Goal: Transaction & Acquisition: Purchase product/service

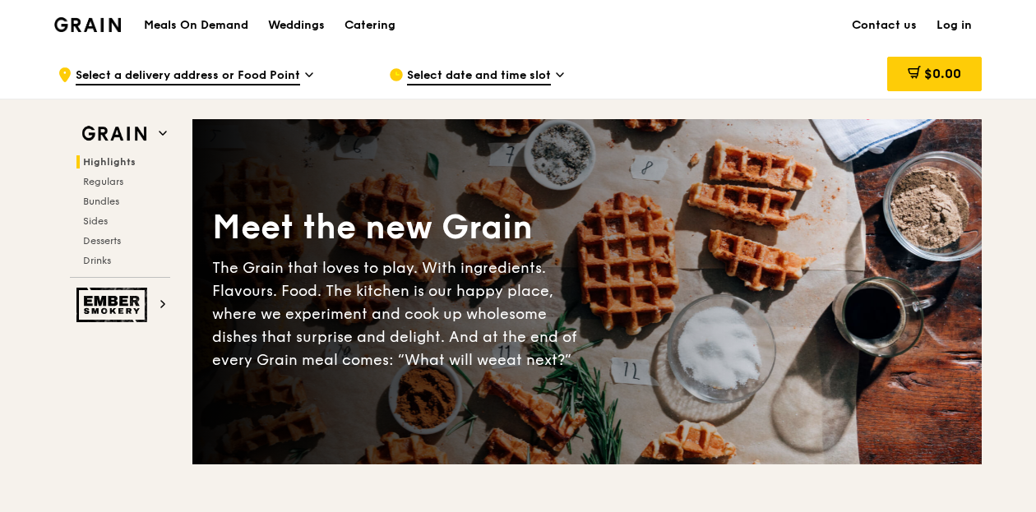
click at [309, 75] on icon at bounding box center [309, 74] width 7 height 3
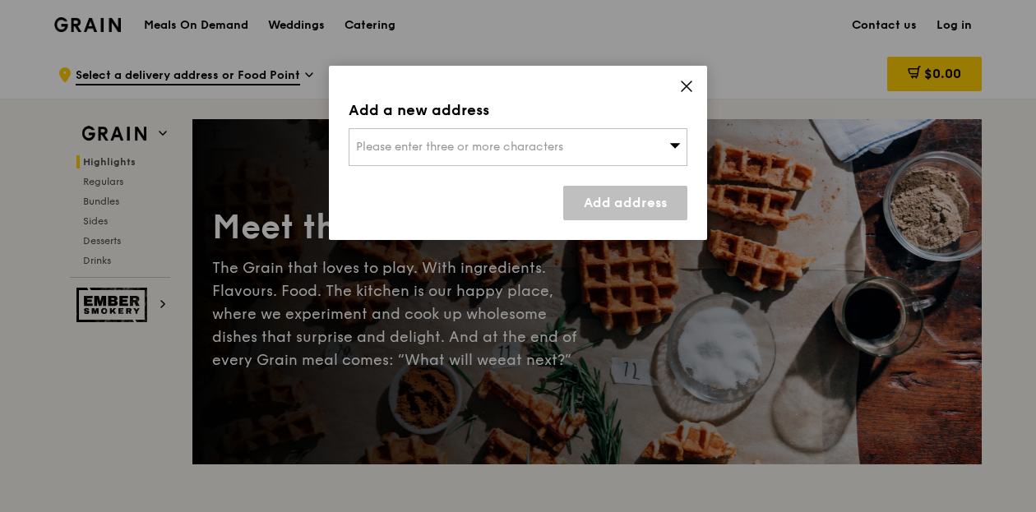
click at [686, 86] on icon at bounding box center [686, 86] width 10 height 10
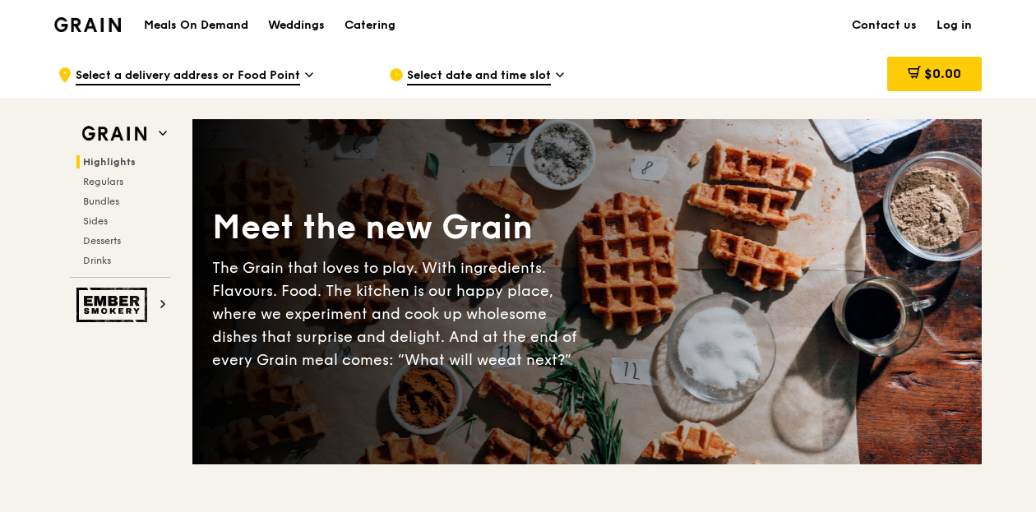
click at [538, 75] on span "Select date and time slot" at bounding box center [479, 76] width 144 height 18
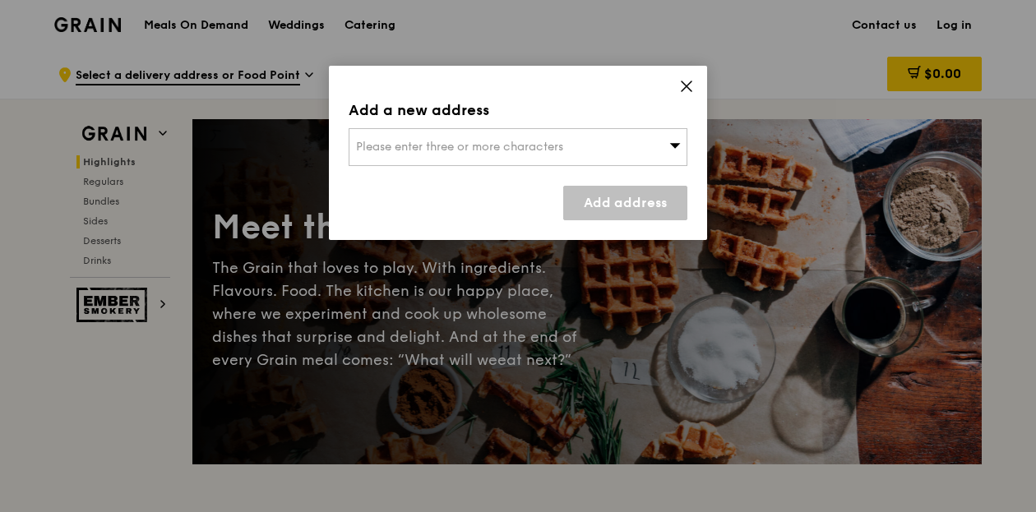
click at [686, 81] on icon at bounding box center [686, 86] width 15 height 15
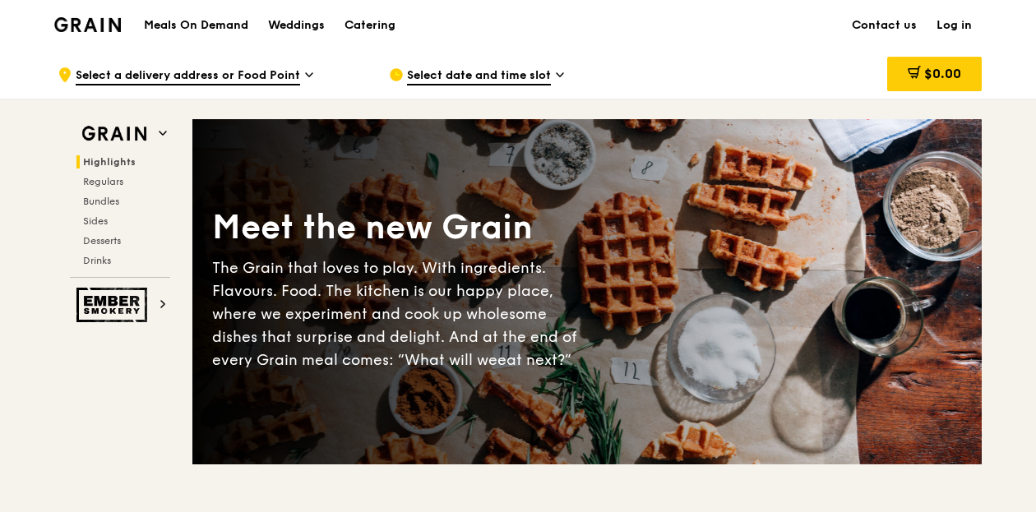
click at [181, 21] on h1 "Meals On Demand" at bounding box center [196, 25] width 104 height 16
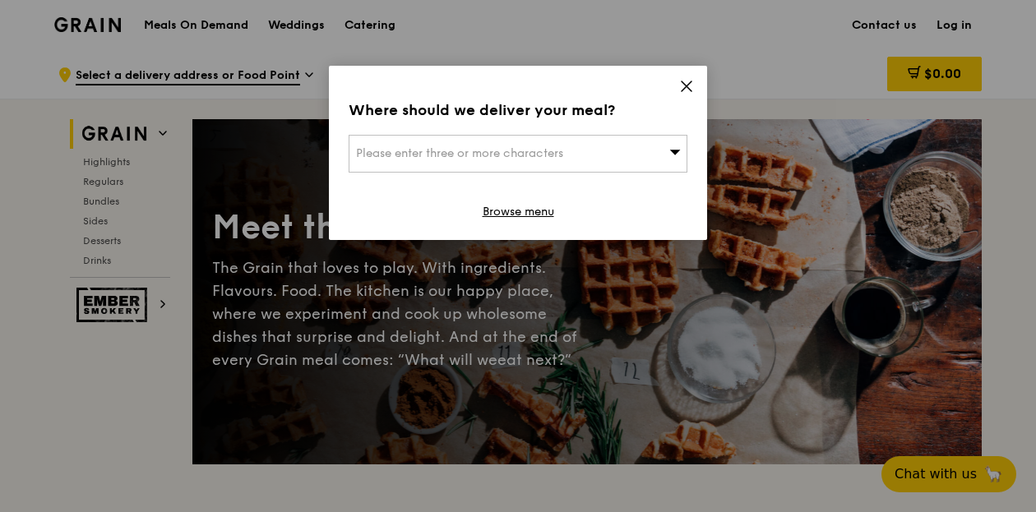
click at [442, 155] on span "Please enter three or more characters" at bounding box center [459, 153] width 207 height 14
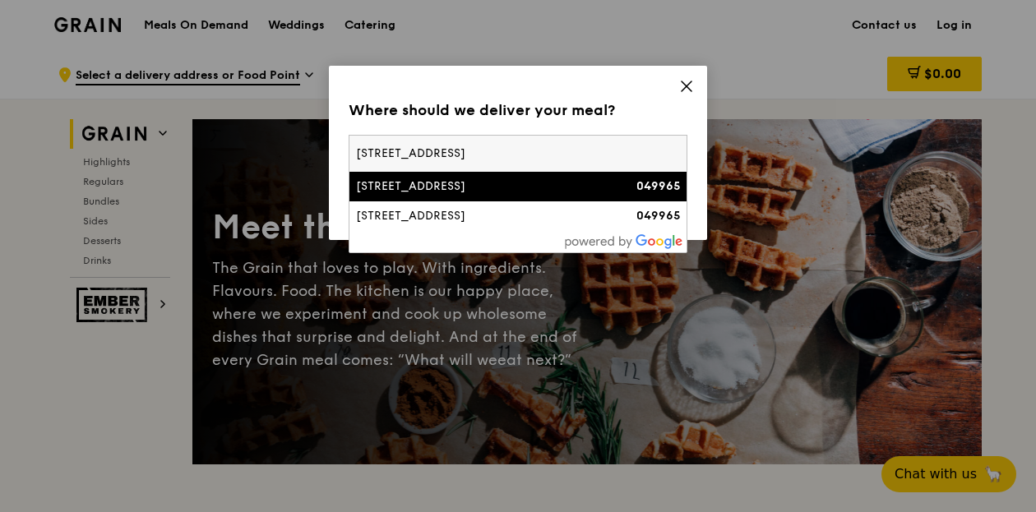
type input "137 amoy street"
click at [445, 188] on div "[STREET_ADDRESS]" at bounding box center [477, 186] width 243 height 16
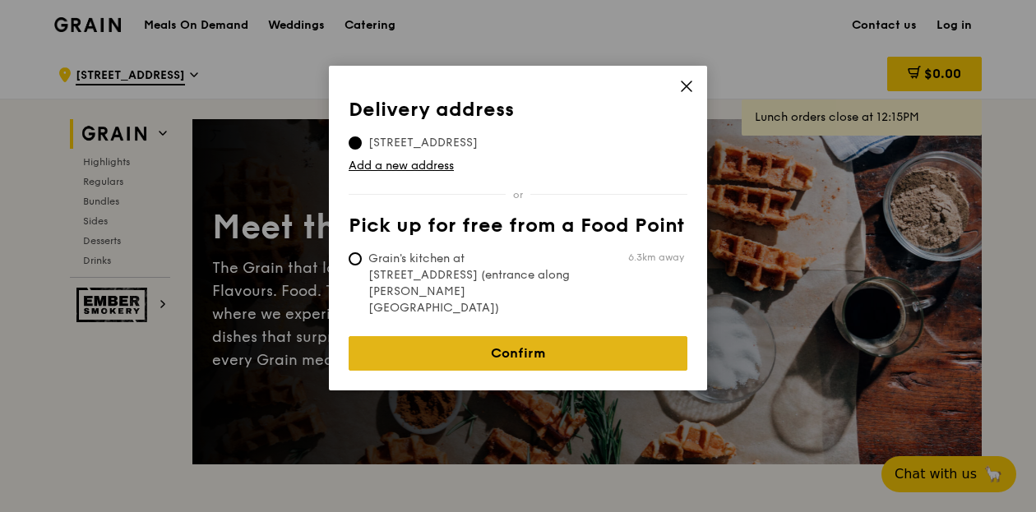
click at [538, 336] on link "Confirm" at bounding box center [518, 353] width 339 height 35
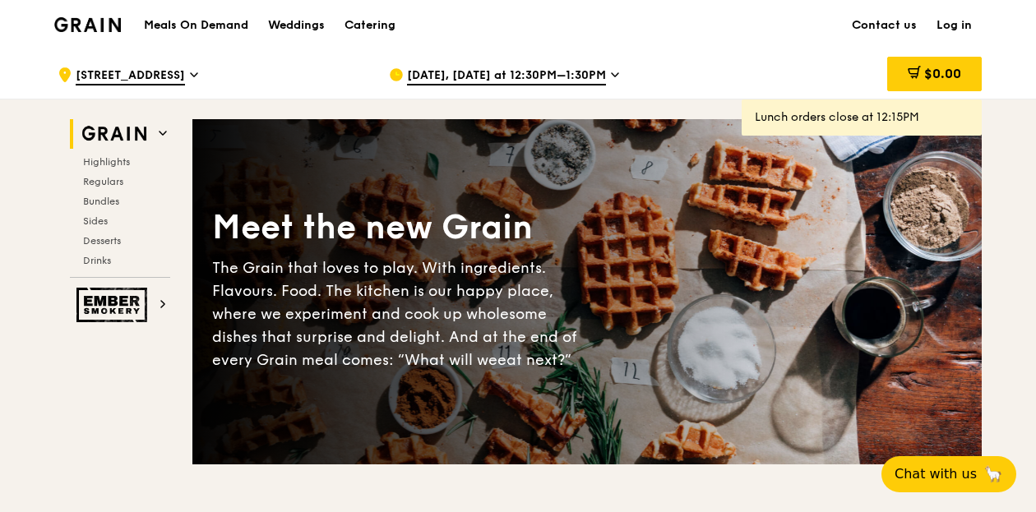
click at [605, 68] on div "Aug 18, Today at 12:30PM–1:30PM" at bounding box center [541, 74] width 305 height 49
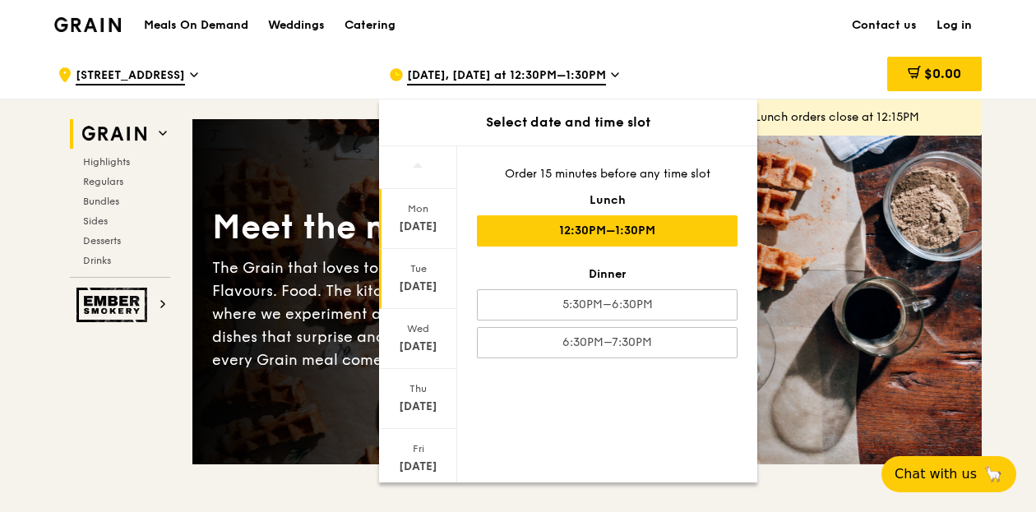
click at [411, 280] on div "Aug 19" at bounding box center [417, 287] width 73 height 16
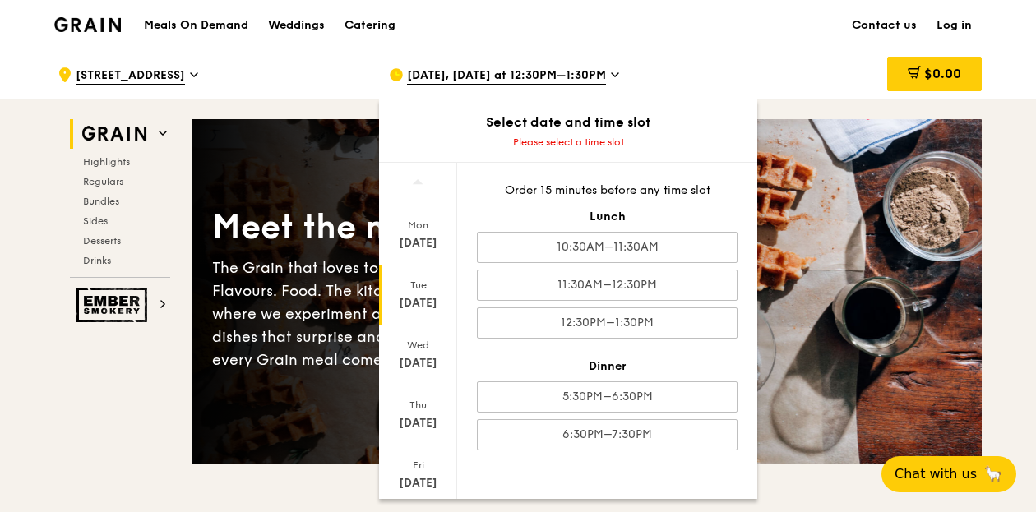
click at [423, 304] on div "Aug 19" at bounding box center [417, 303] width 73 height 16
click at [421, 233] on div "Mon Aug 18" at bounding box center [418, 236] width 78 height 60
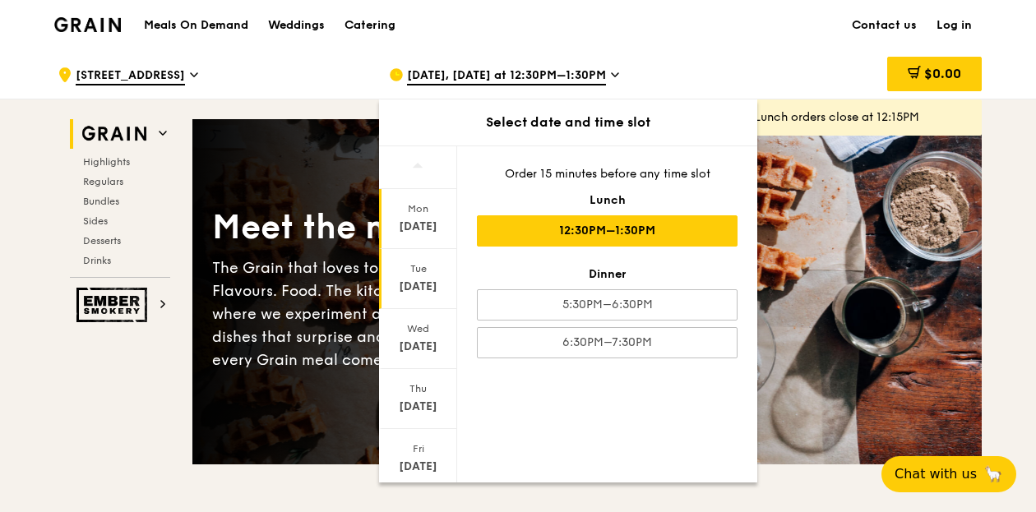
click at [417, 280] on div "Aug 19" at bounding box center [417, 287] width 73 height 16
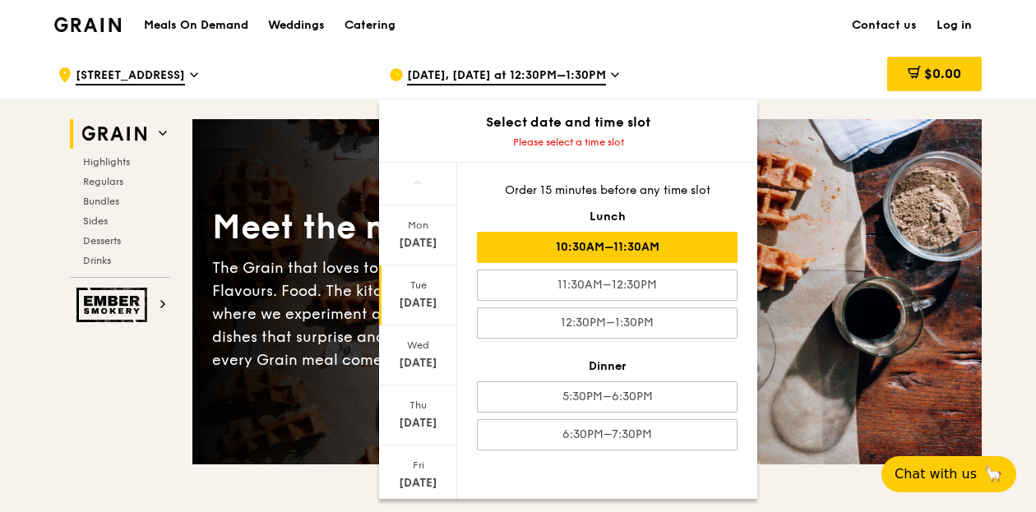
click at [667, 246] on div "10:30AM–11:30AM" at bounding box center [607, 247] width 261 height 31
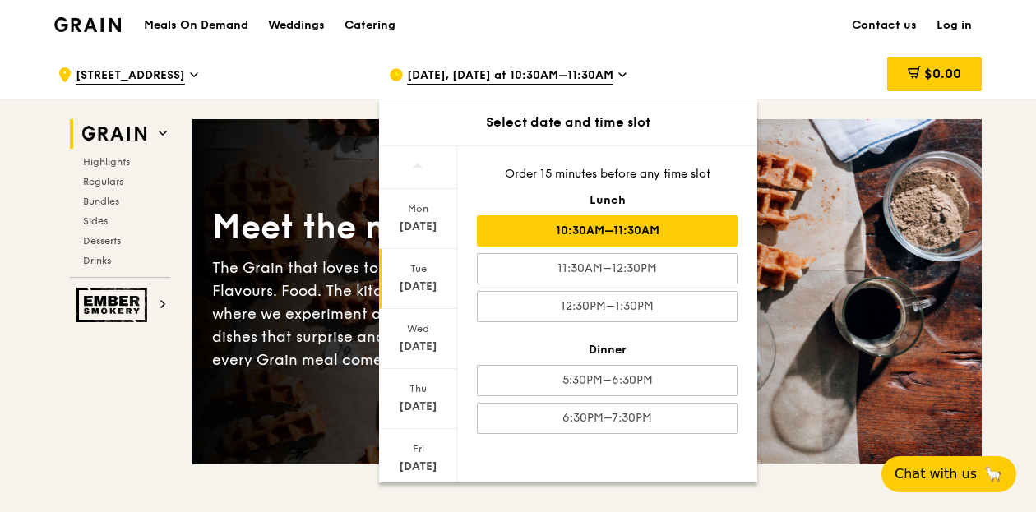
click at [771, 52] on div "$0.00" at bounding box center [849, 74] width 265 height 49
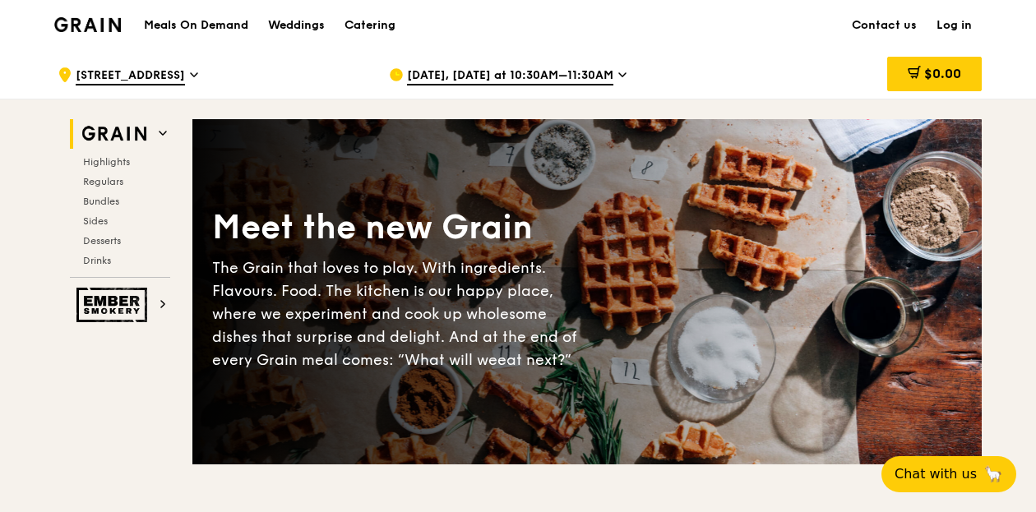
click at [191, 76] on icon at bounding box center [194, 74] width 7 height 3
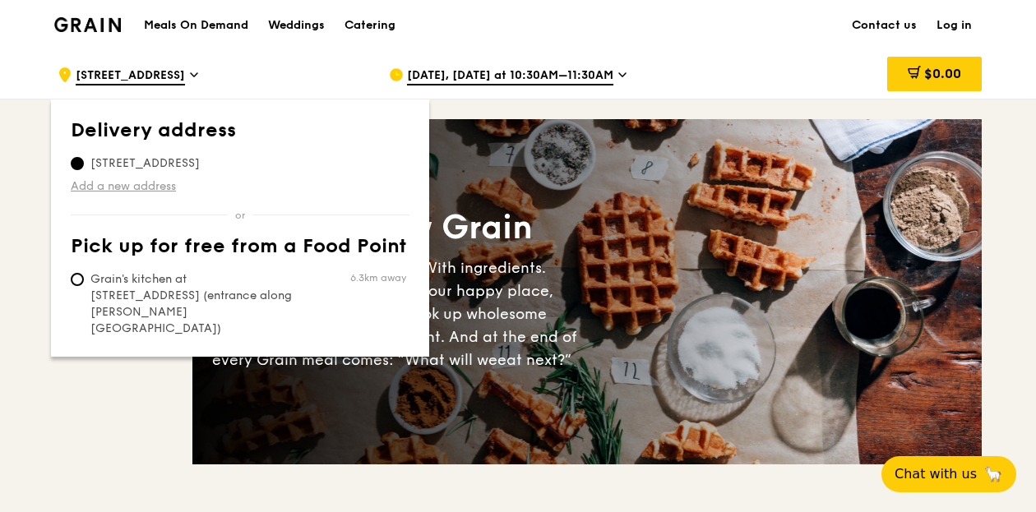
click at [155, 180] on link "Add a new address" at bounding box center [240, 186] width 339 height 16
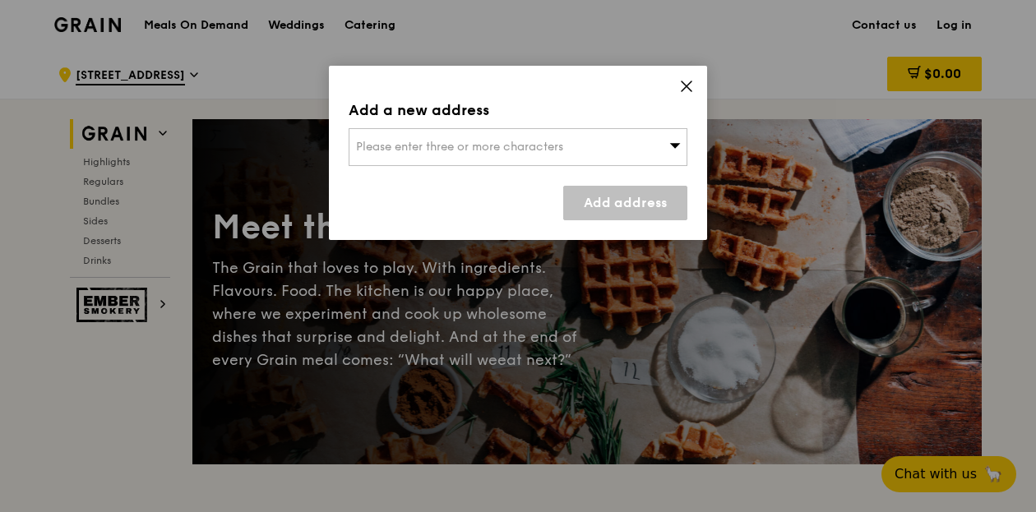
click at [681, 82] on icon at bounding box center [686, 86] width 15 height 15
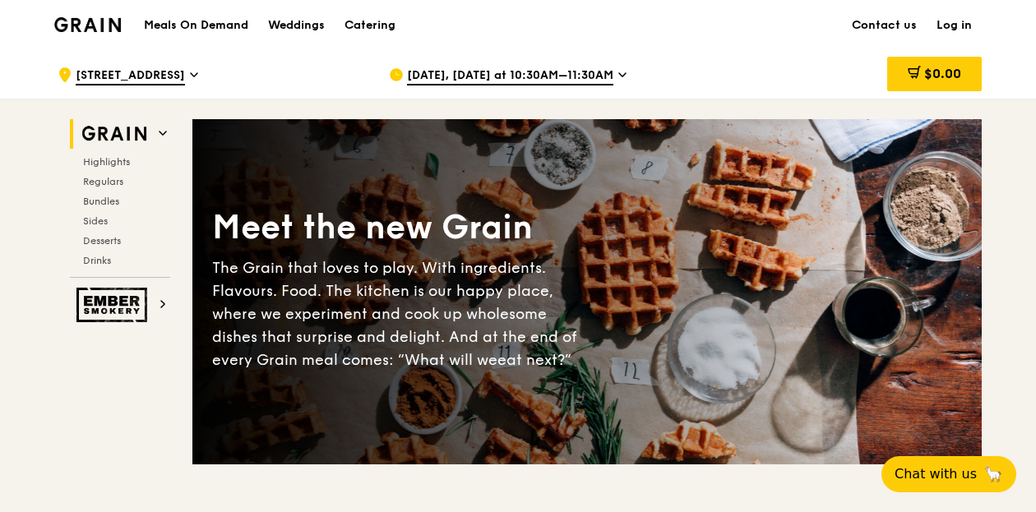
click at [268, 62] on div ".cls-1 { fill: none; stroke: #fff; stroke-linecap: round; stroke-linejoin: roun…" at bounding box center [210, 74] width 305 height 49
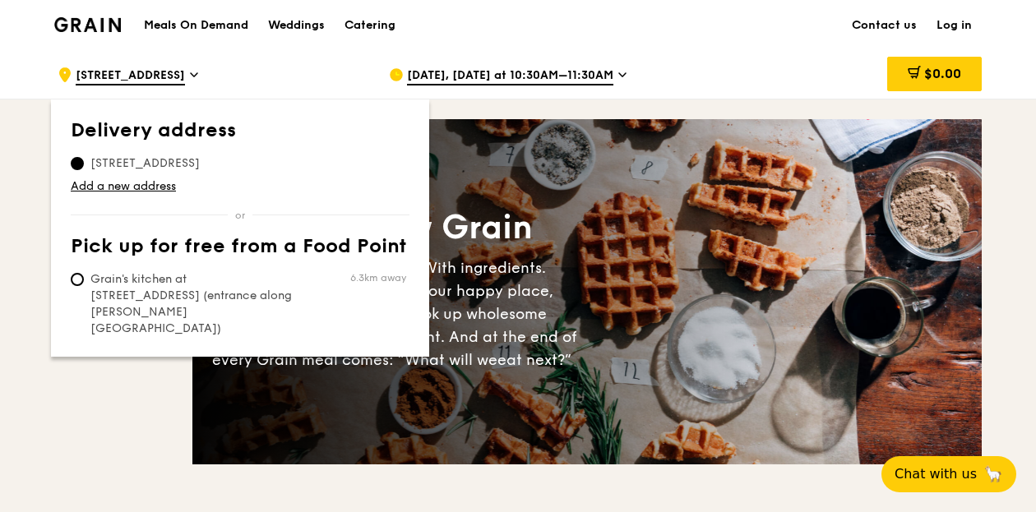
click at [312, 58] on div ".cls-1 { fill: none; stroke: #fff; stroke-linecap: round; stroke-linejoin: roun…" at bounding box center [210, 74] width 305 height 49
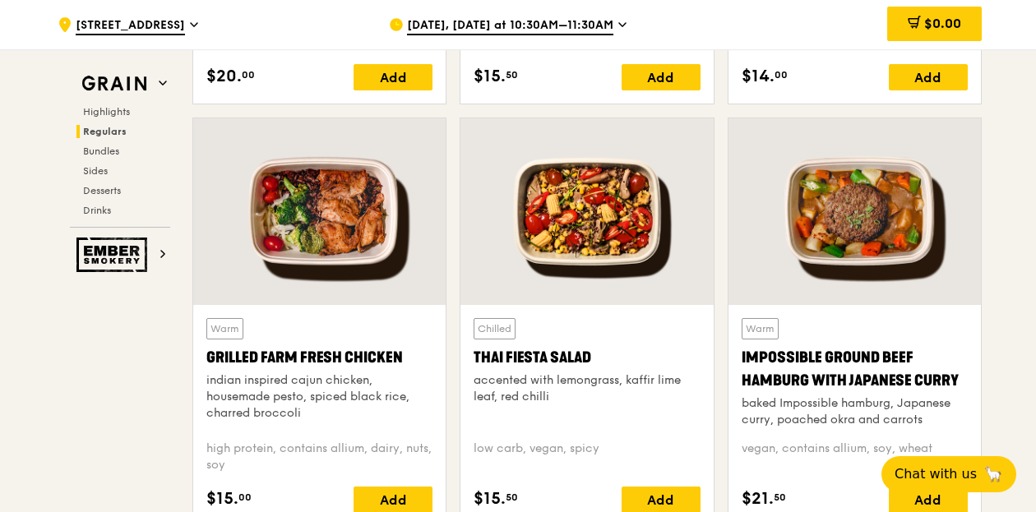
scroll to position [2055, 0]
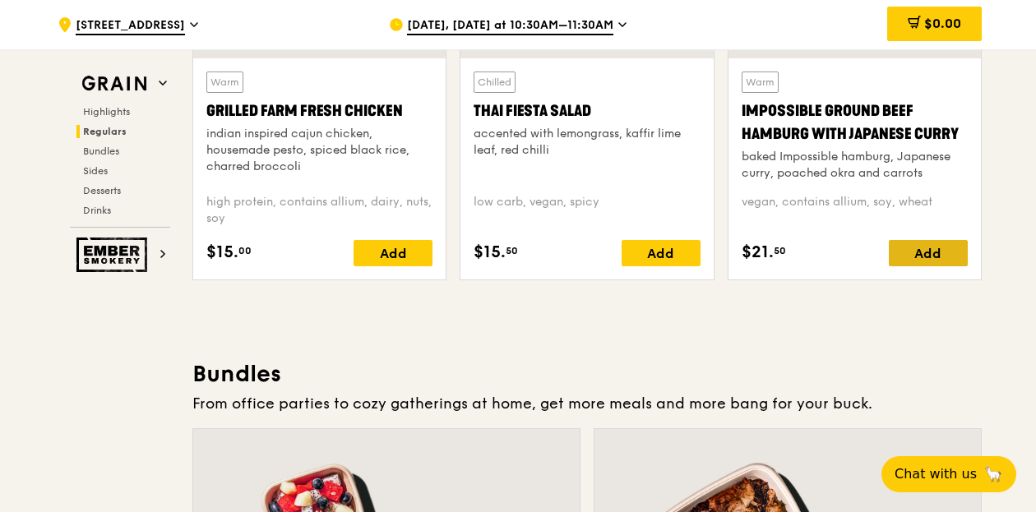
click at [928, 252] on div "Add" at bounding box center [928, 253] width 79 height 26
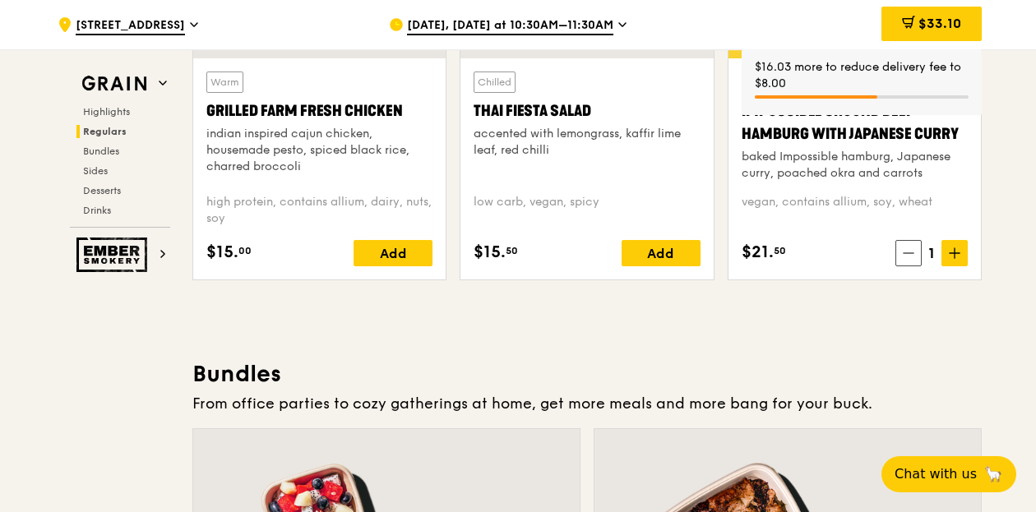
click at [954, 254] on icon at bounding box center [955, 253] width 12 height 12
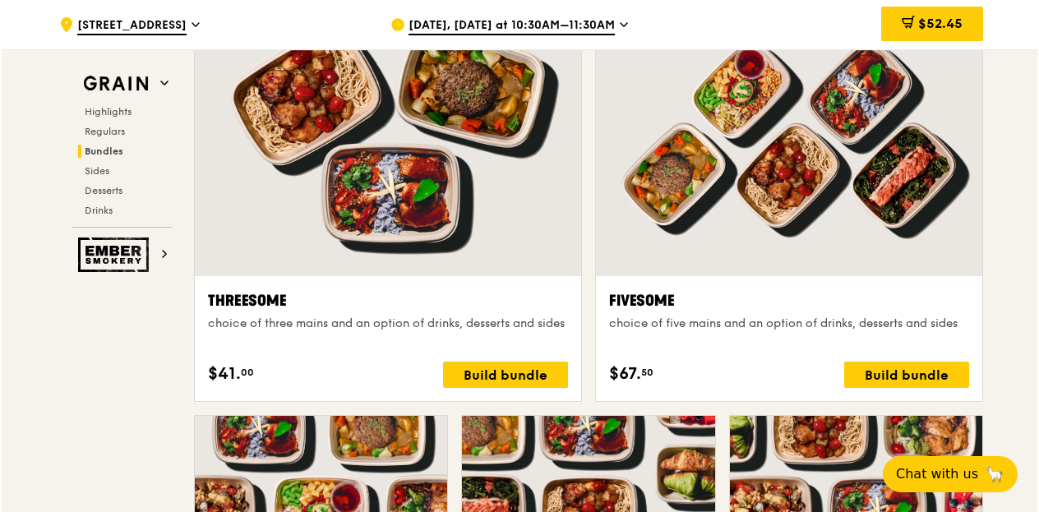
scroll to position [2877, 0]
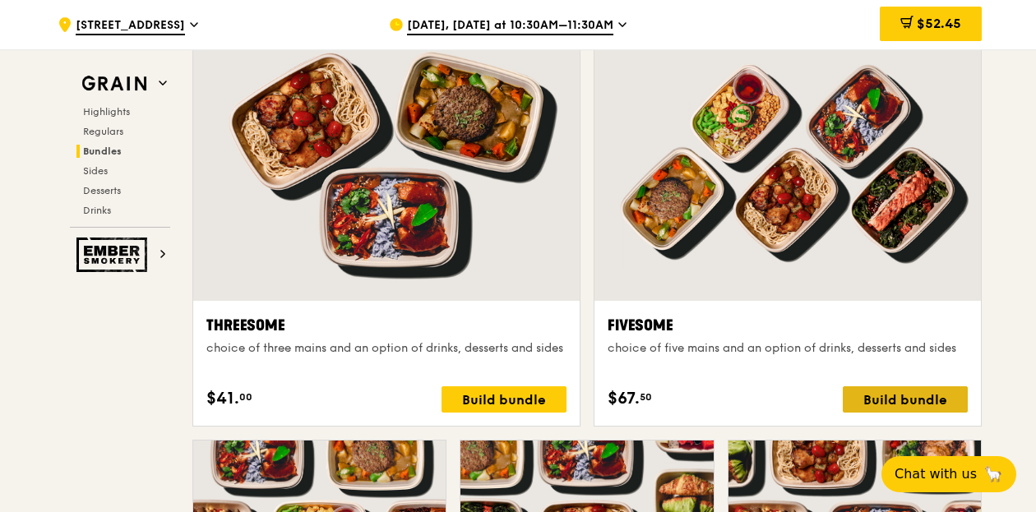
click at [908, 400] on div "Build bundle" at bounding box center [905, 399] width 125 height 26
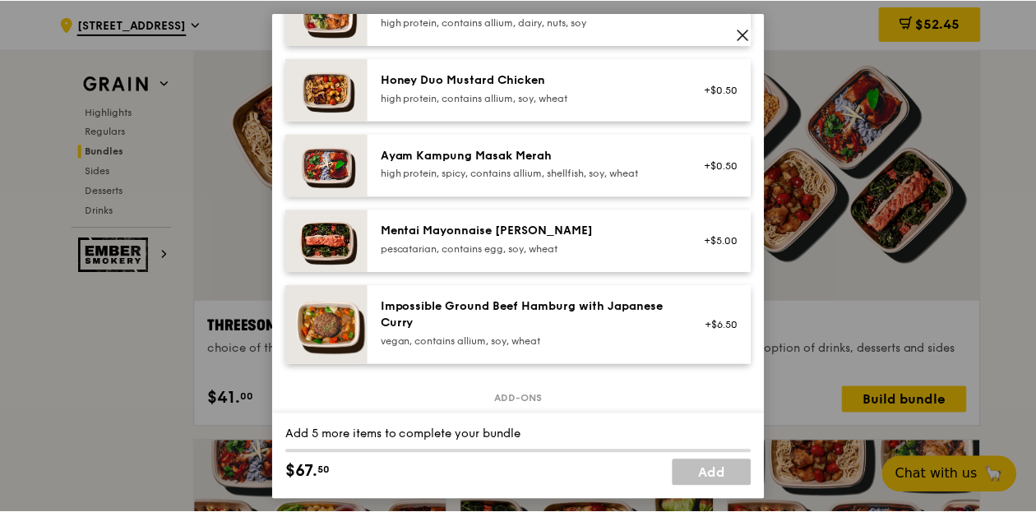
scroll to position [658, 0]
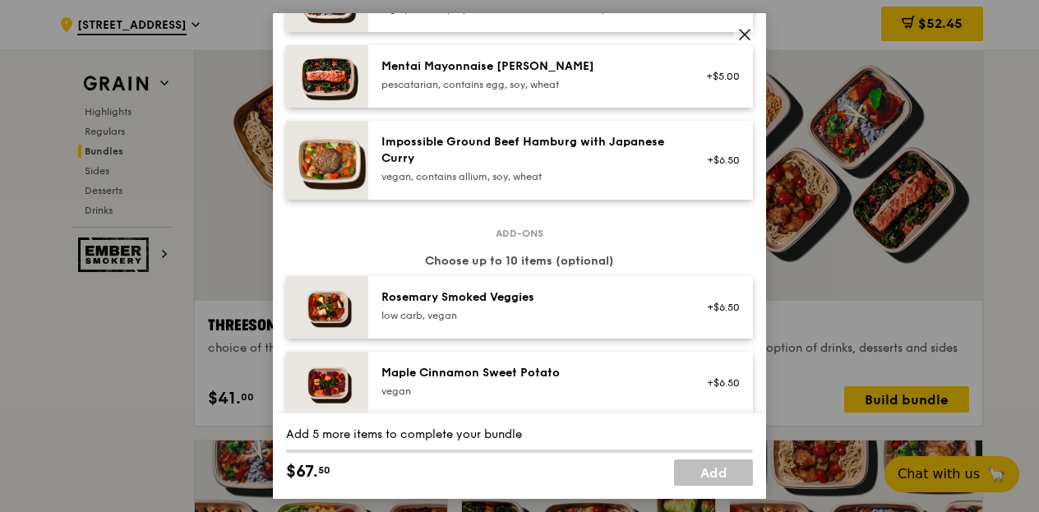
click at [745, 35] on icon at bounding box center [744, 34] width 15 height 15
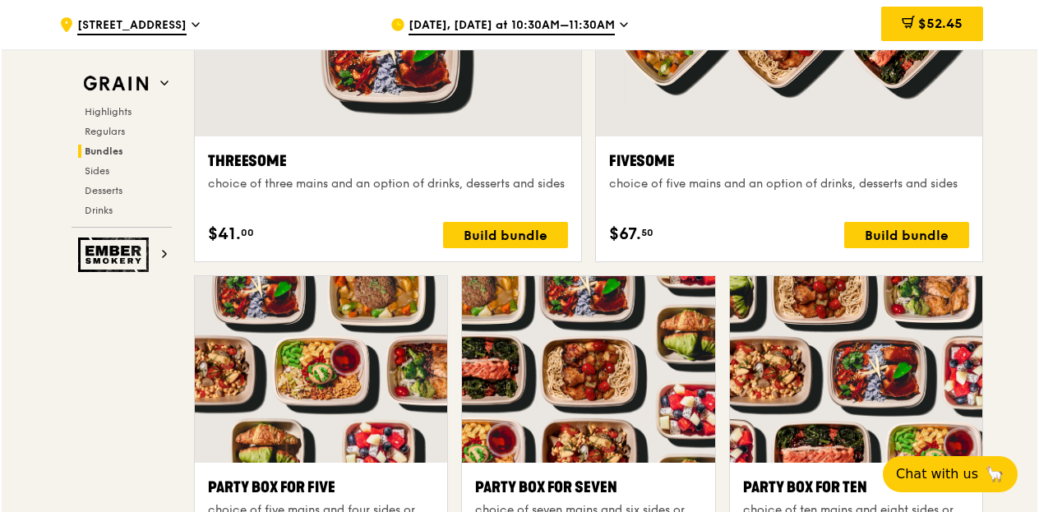
scroll to position [3206, 0]
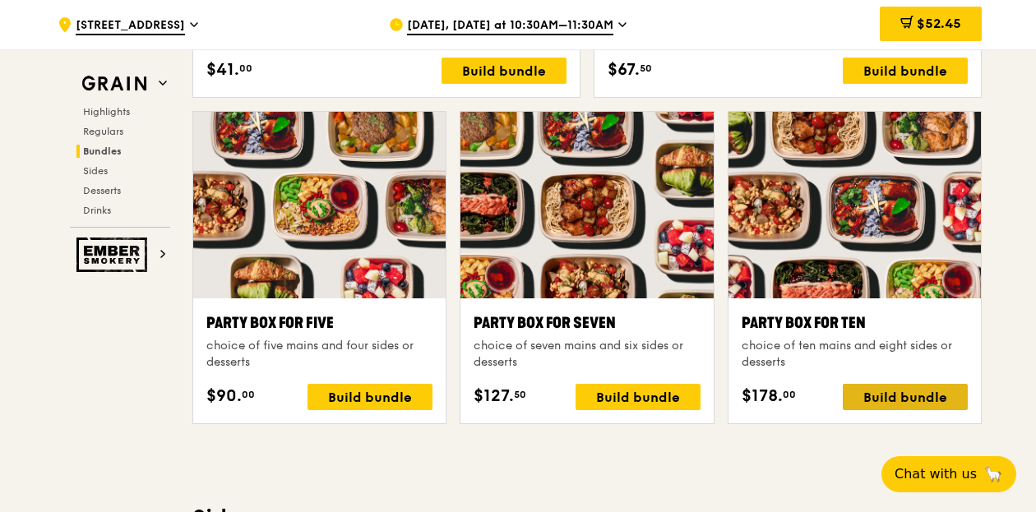
click at [896, 390] on div "Build bundle" at bounding box center [905, 397] width 125 height 26
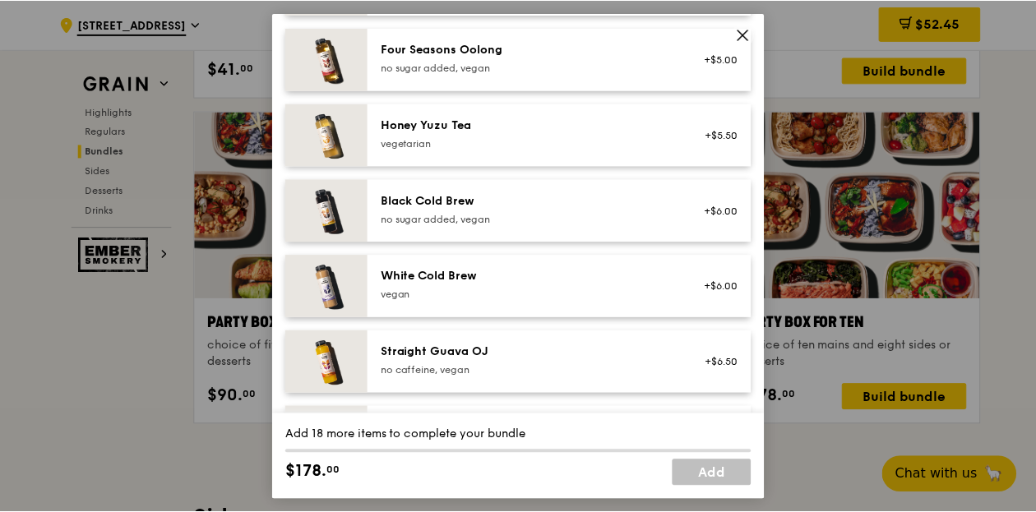
scroll to position [1973, 0]
click at [748, 36] on icon at bounding box center [745, 35] width 10 height 10
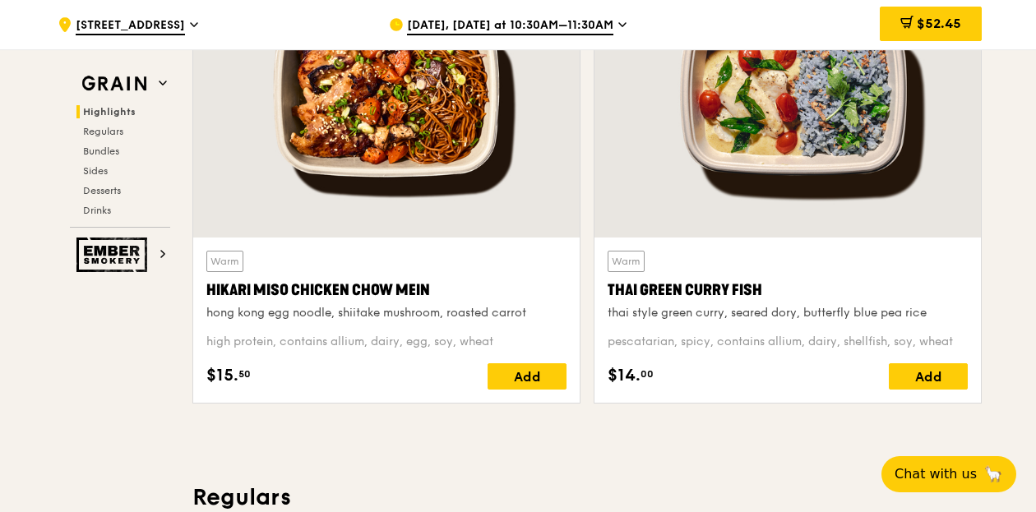
scroll to position [650, 0]
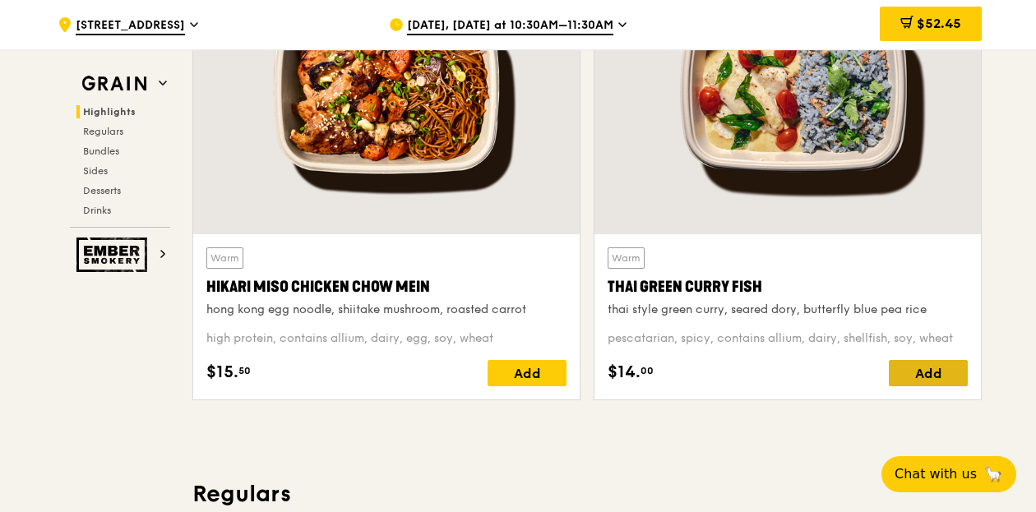
click at [927, 382] on div "Add" at bounding box center [928, 373] width 79 height 26
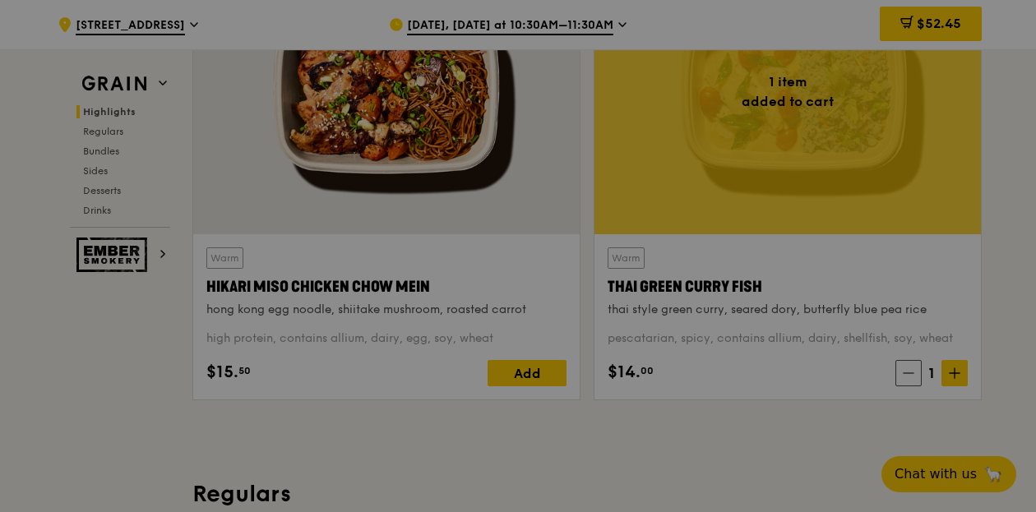
click at [958, 371] on div at bounding box center [518, 256] width 1036 height 512
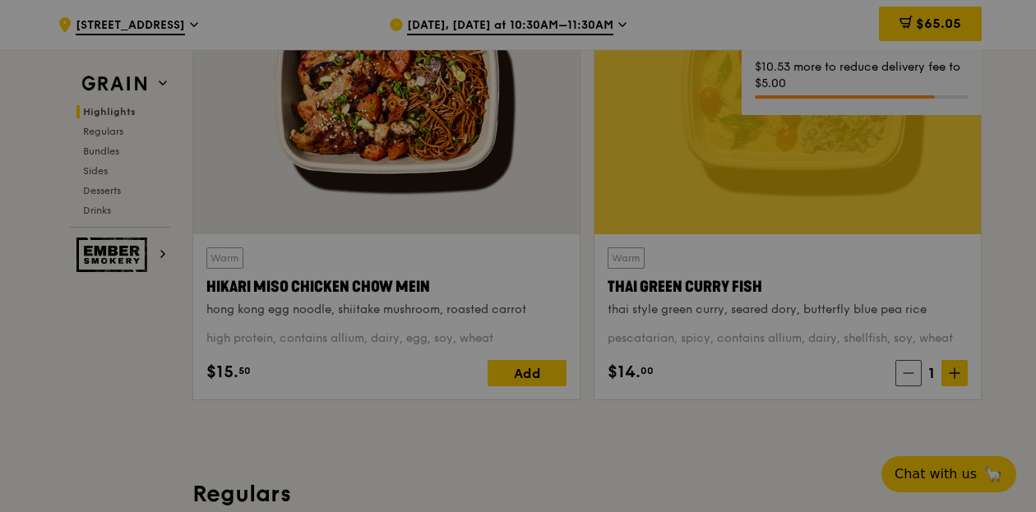
click at [958, 371] on div at bounding box center [518, 256] width 1036 height 512
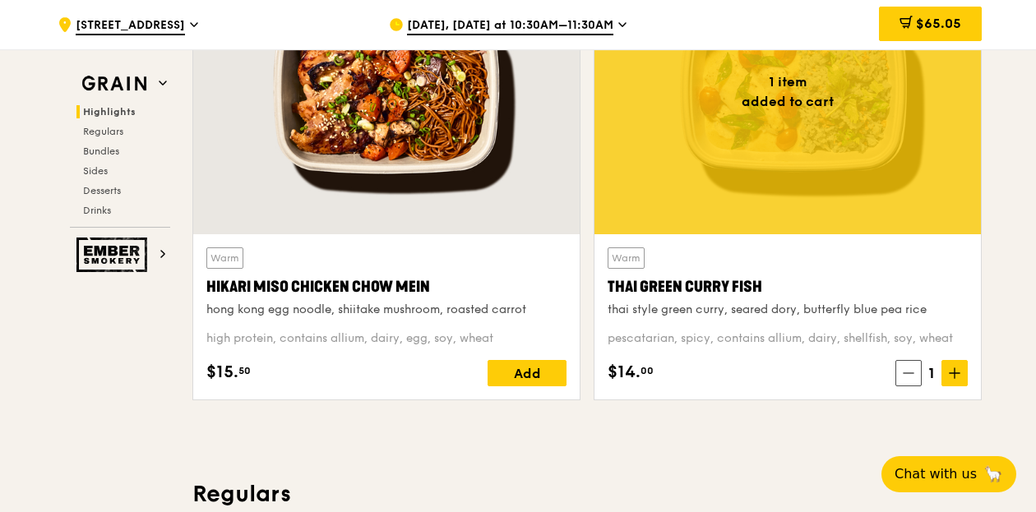
click at [958, 371] on icon at bounding box center [955, 373] width 12 height 12
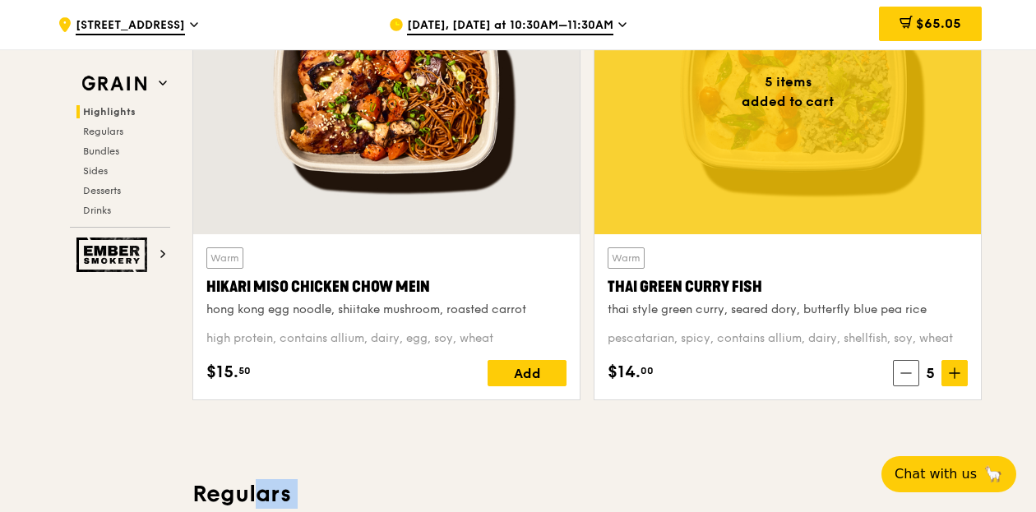
click at [958, 371] on icon at bounding box center [955, 373] width 12 height 12
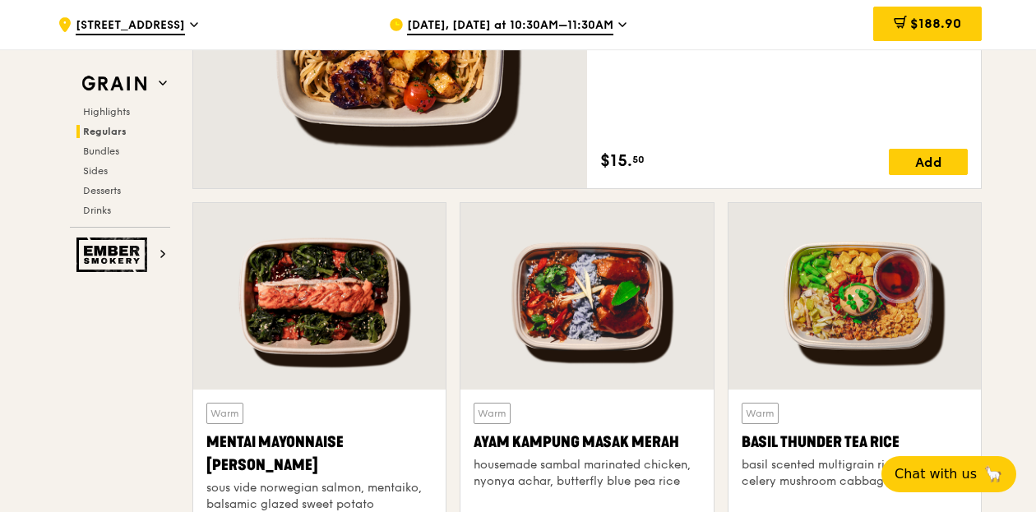
scroll to position [1223, 0]
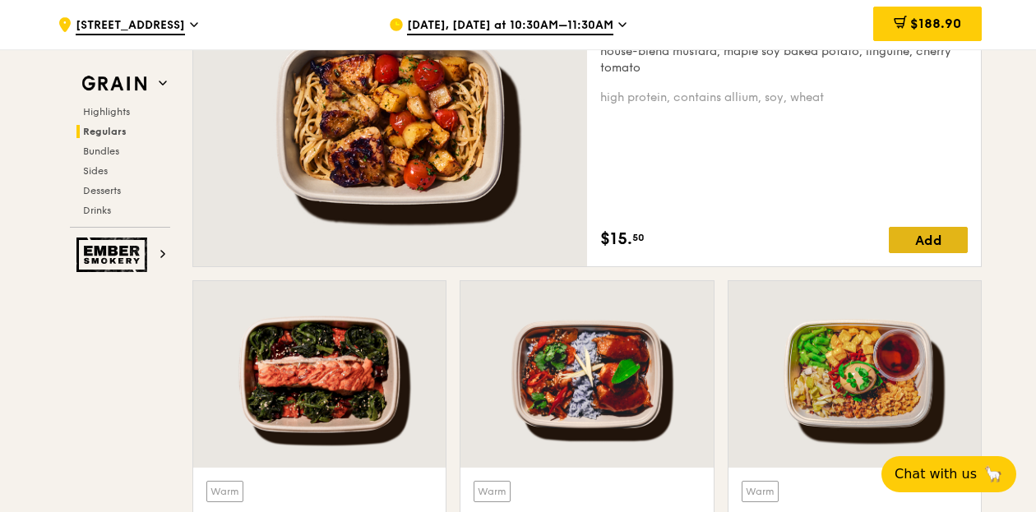
click at [943, 238] on div "Add" at bounding box center [928, 240] width 79 height 26
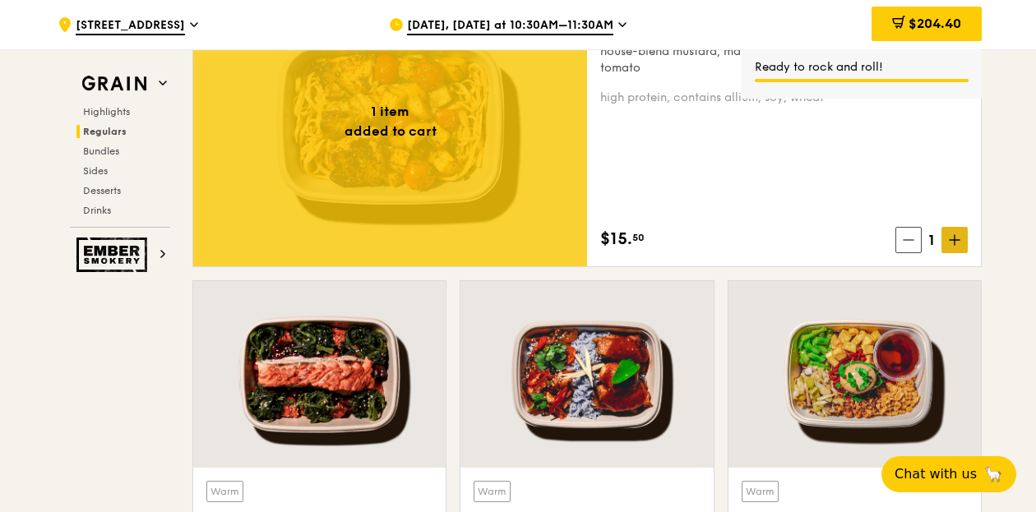
click at [954, 241] on icon at bounding box center [955, 240] width 12 height 12
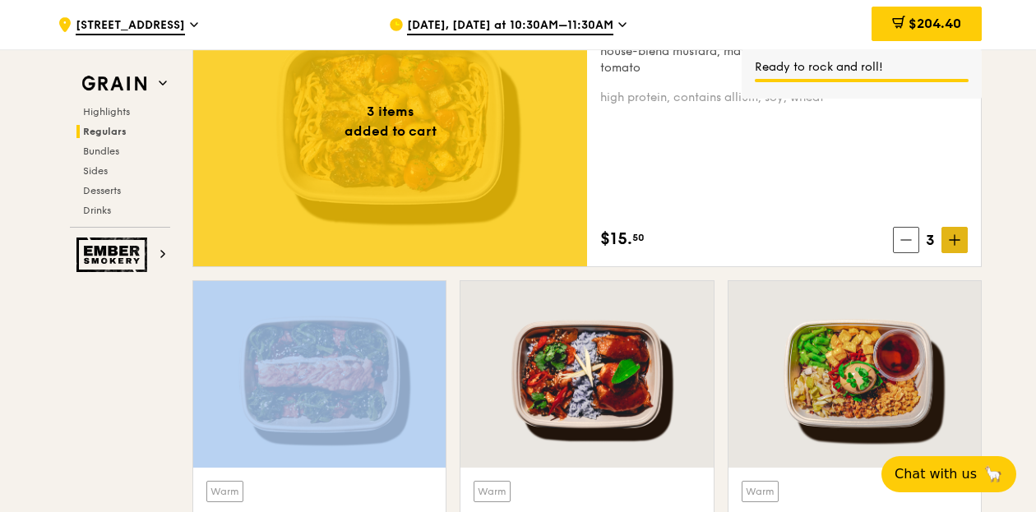
click at [954, 241] on icon at bounding box center [955, 240] width 12 height 12
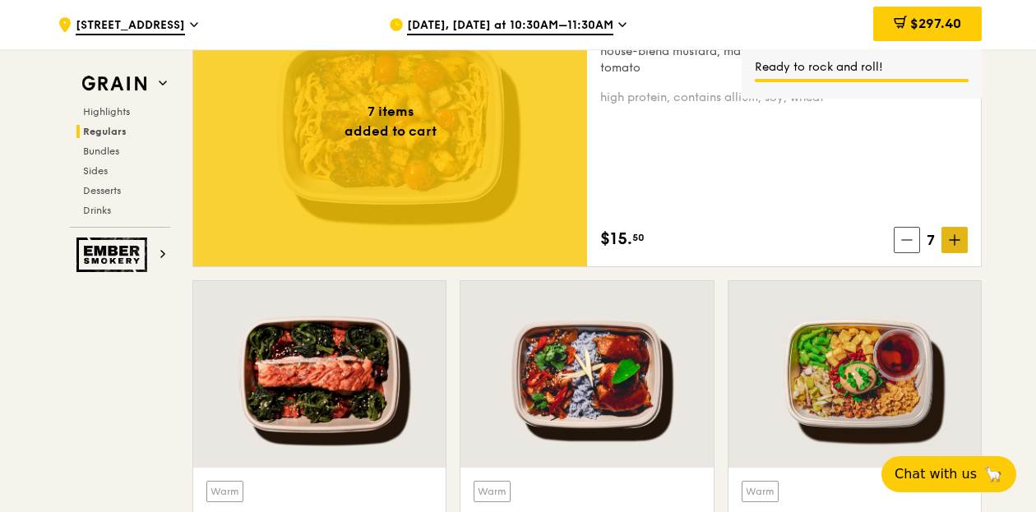
click at [954, 241] on icon at bounding box center [955, 240] width 12 height 12
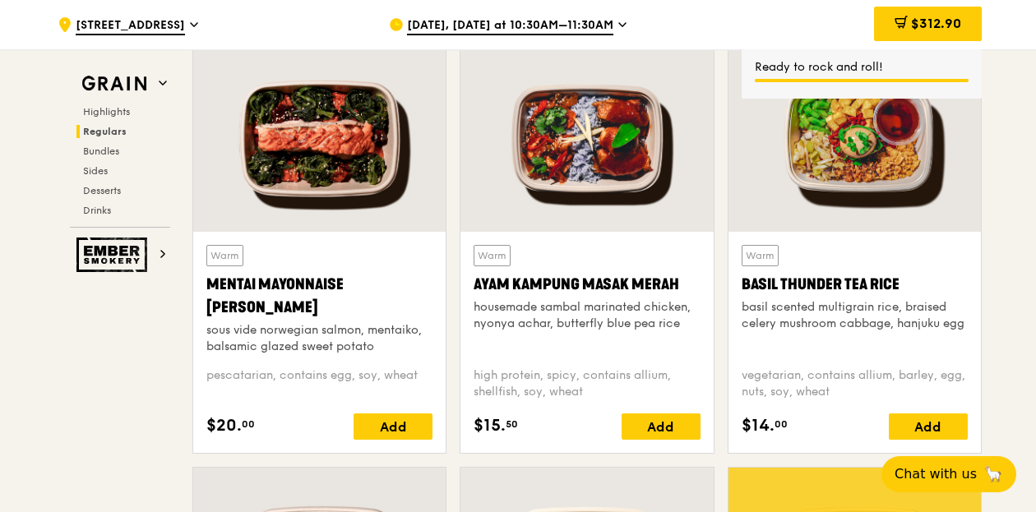
scroll to position [1462, 0]
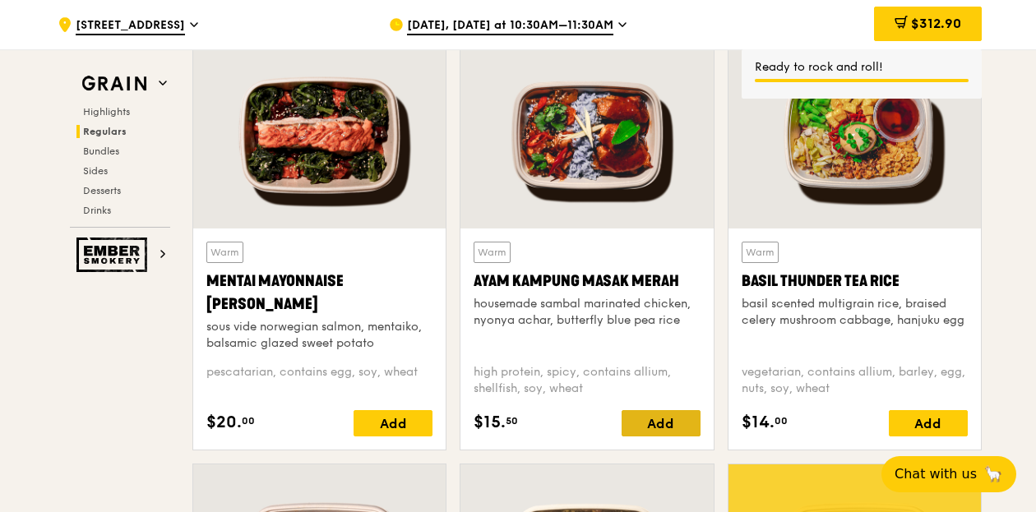
click at [673, 417] on div "Add" at bounding box center [660, 423] width 79 height 26
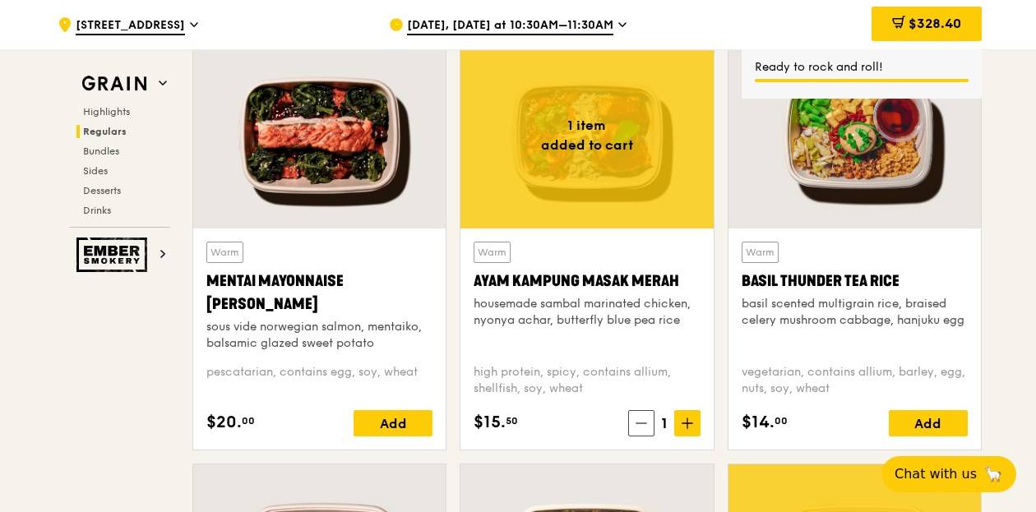
click at [685, 420] on icon at bounding box center [687, 424] width 12 height 12
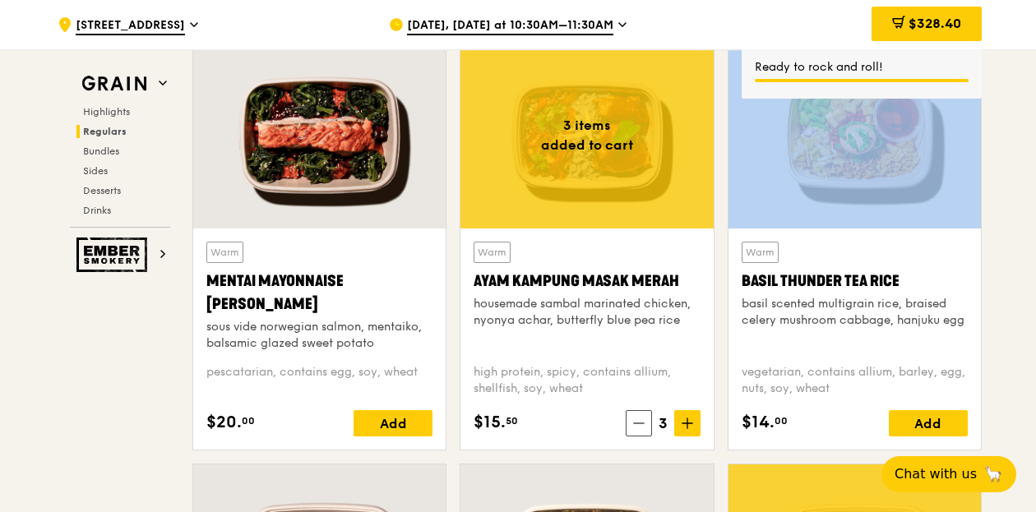
click at [685, 420] on icon at bounding box center [687, 424] width 12 height 12
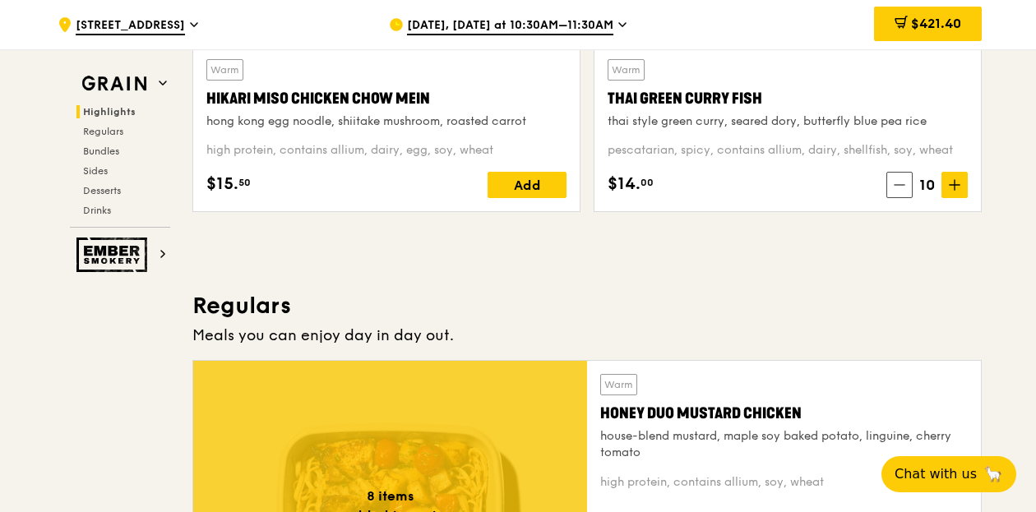
scroll to position [835, 0]
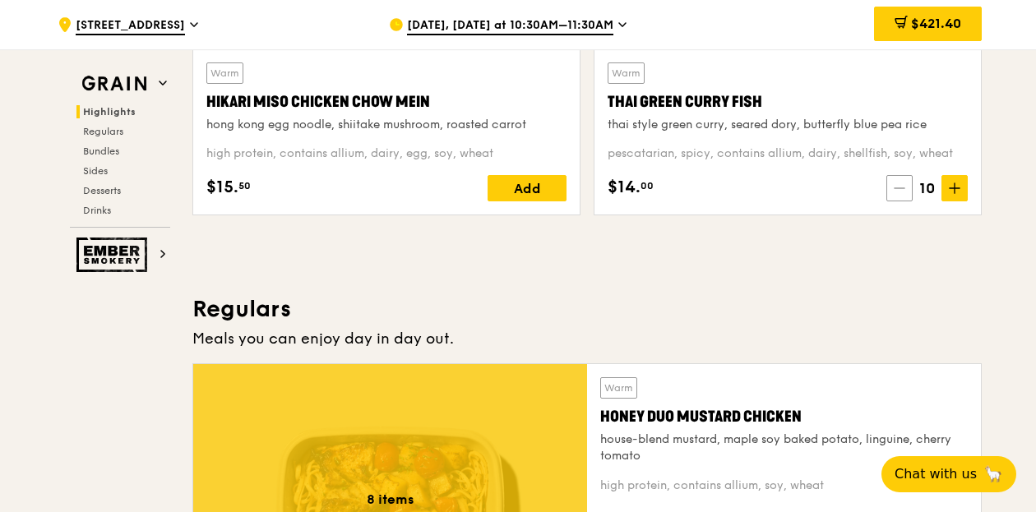
click at [906, 190] on span at bounding box center [899, 188] width 26 height 26
click at [906, 190] on icon at bounding box center [906, 188] width 12 height 12
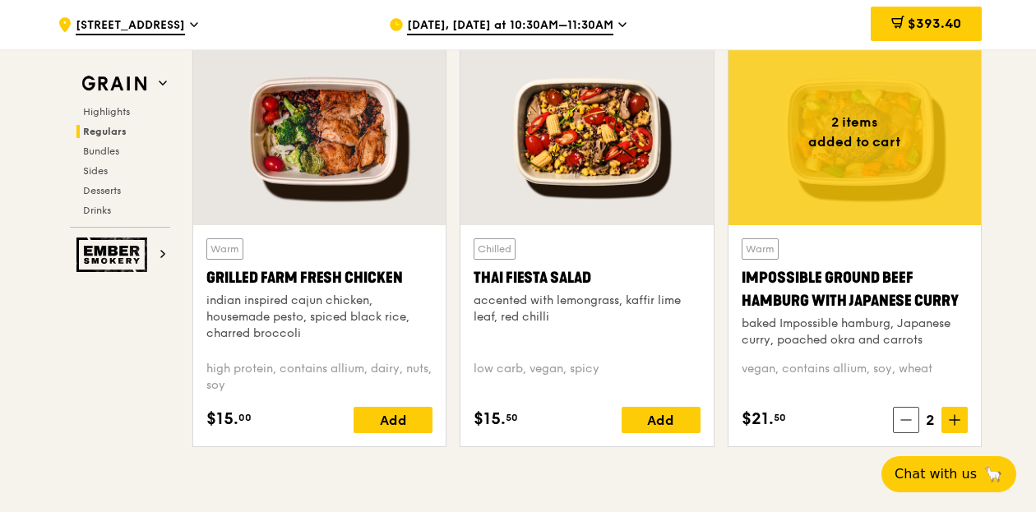
scroll to position [1887, 0]
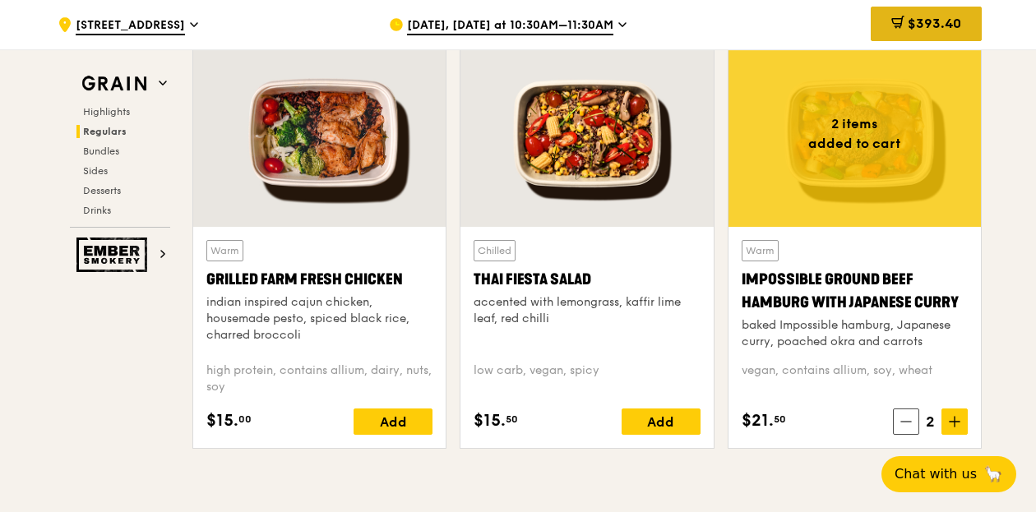
click at [933, 16] on span "$393.40" at bounding box center [934, 24] width 53 height 16
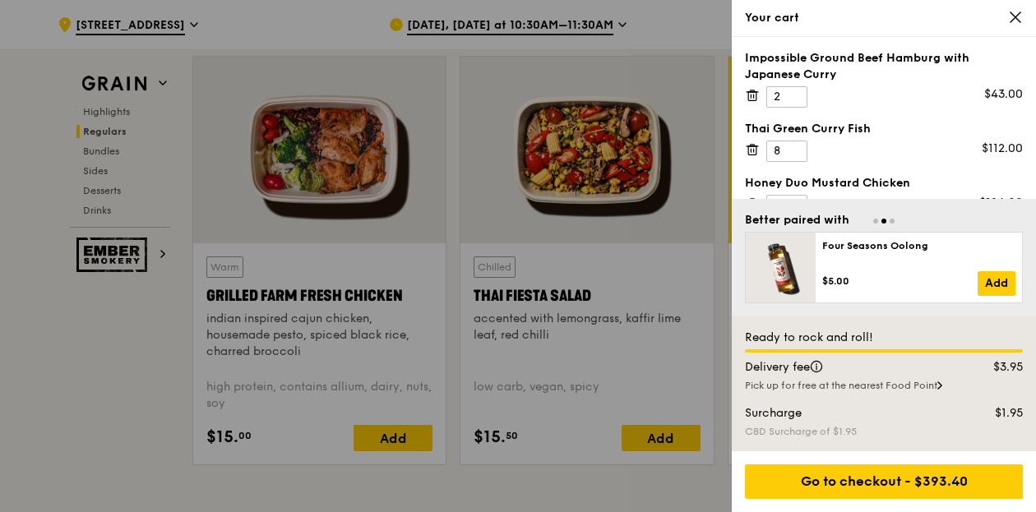
scroll to position [1854, 0]
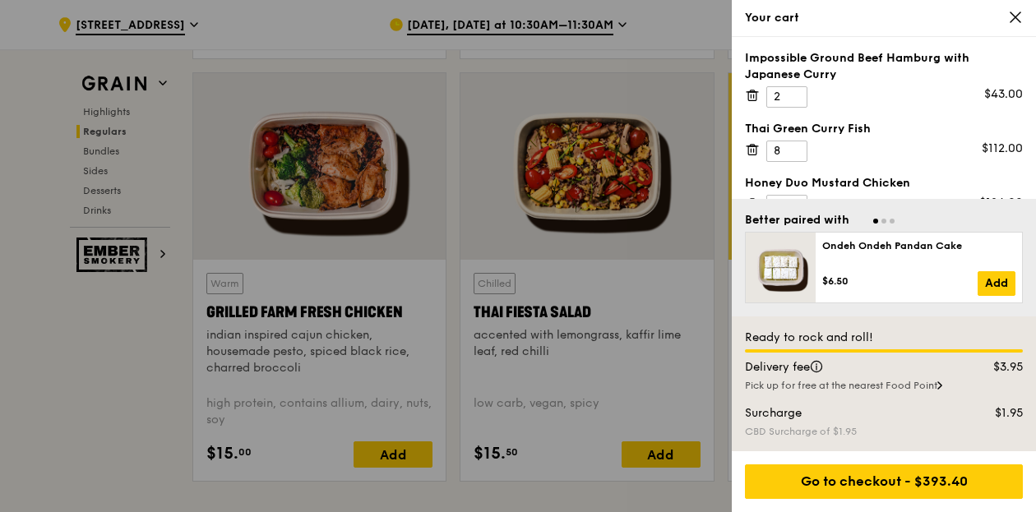
click at [1013, 21] on icon at bounding box center [1015, 17] width 15 height 15
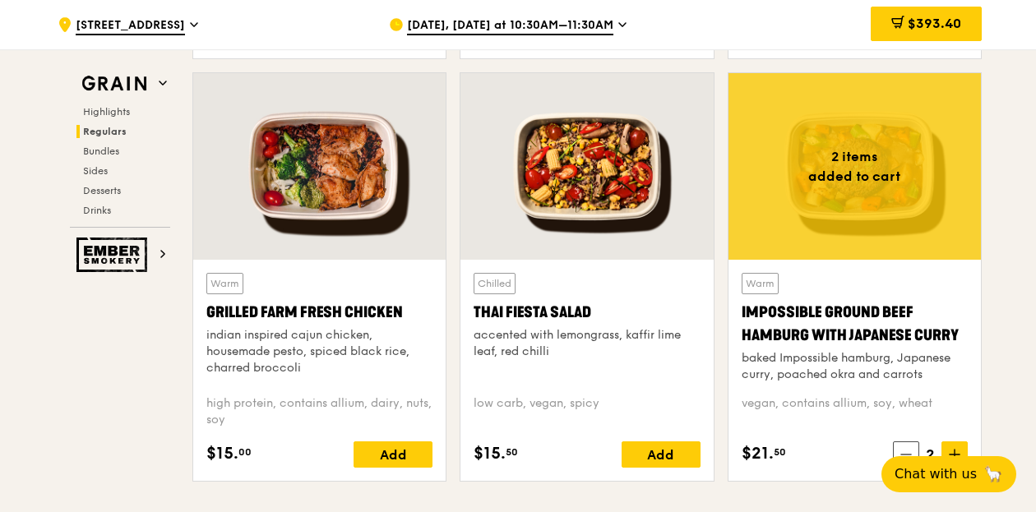
click at [626, 22] on icon at bounding box center [622, 24] width 8 height 15
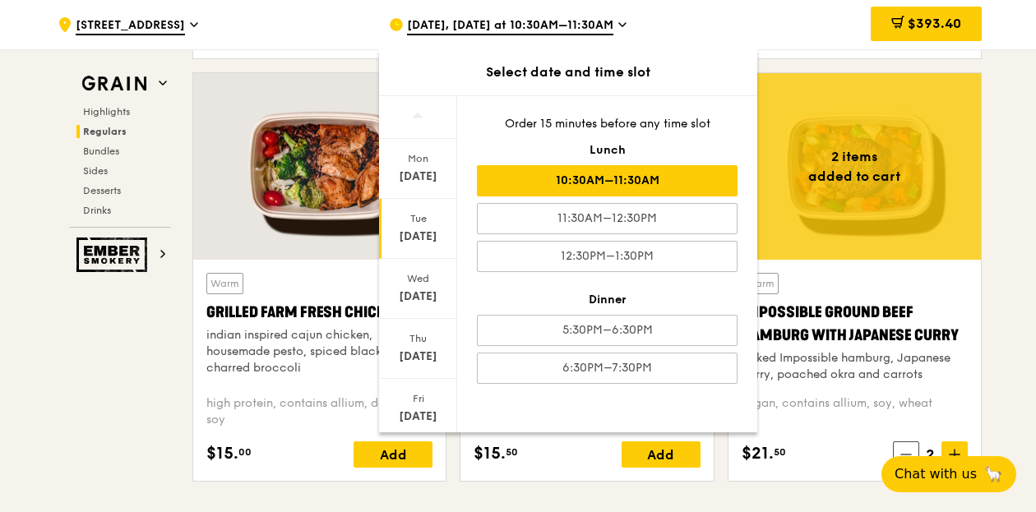
click at [788, 28] on div "$393.40" at bounding box center [849, 24] width 265 height 49
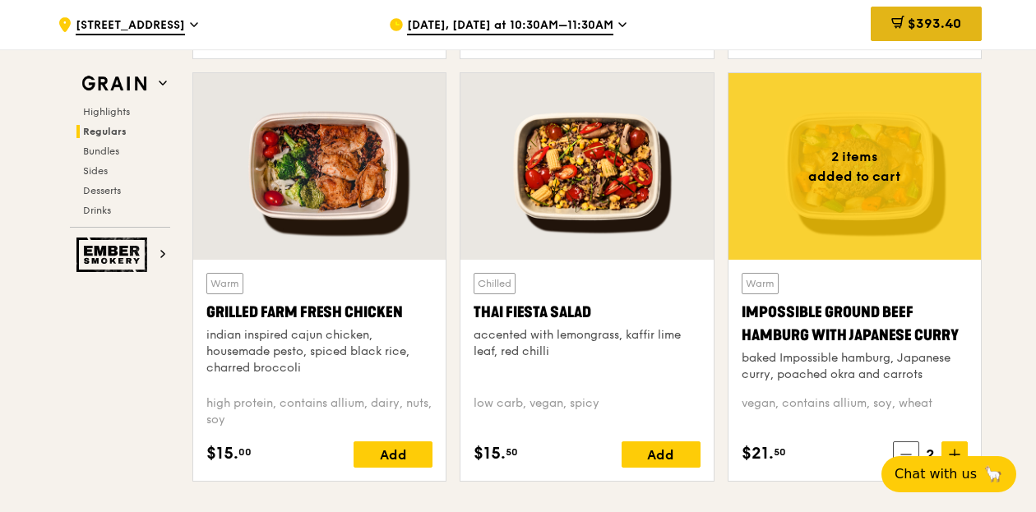
click at [926, 27] on span "$393.40" at bounding box center [934, 24] width 53 height 16
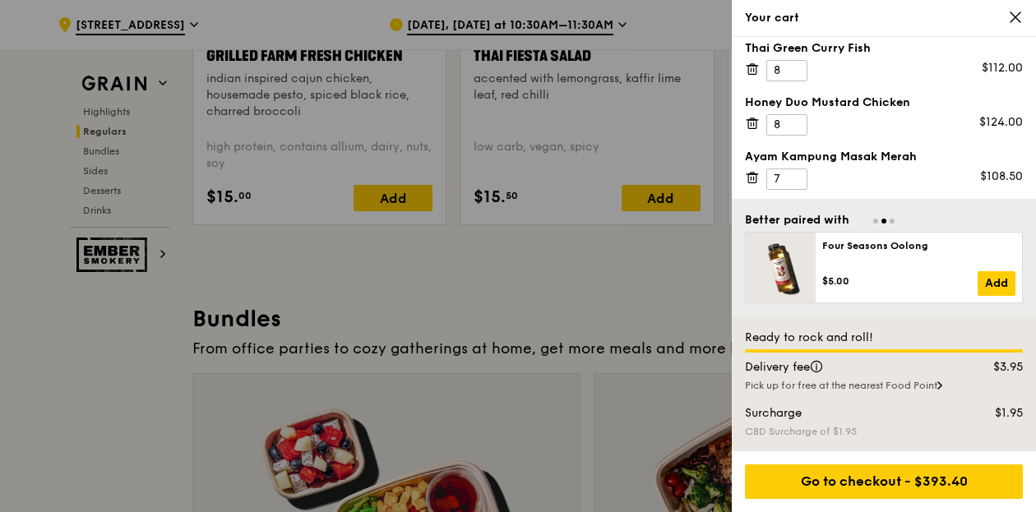
scroll to position [2112, 0]
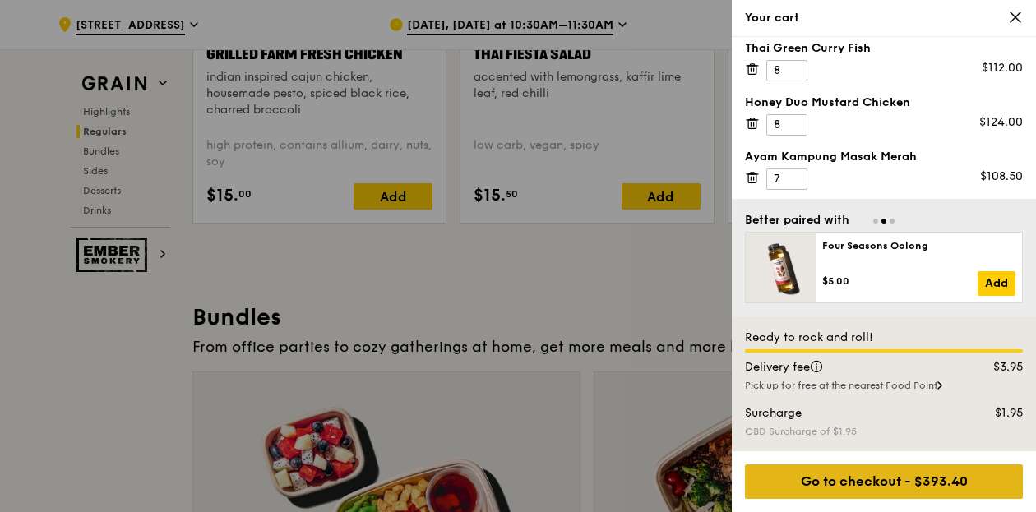
click at [917, 476] on div "Go to checkout - $393.40" at bounding box center [884, 481] width 278 height 35
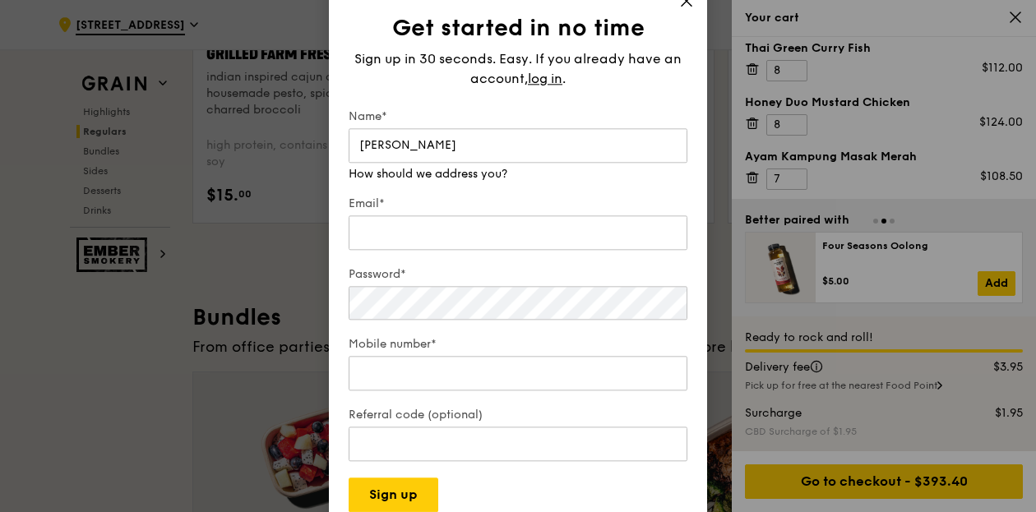
type input "[PERSON_NAME]"
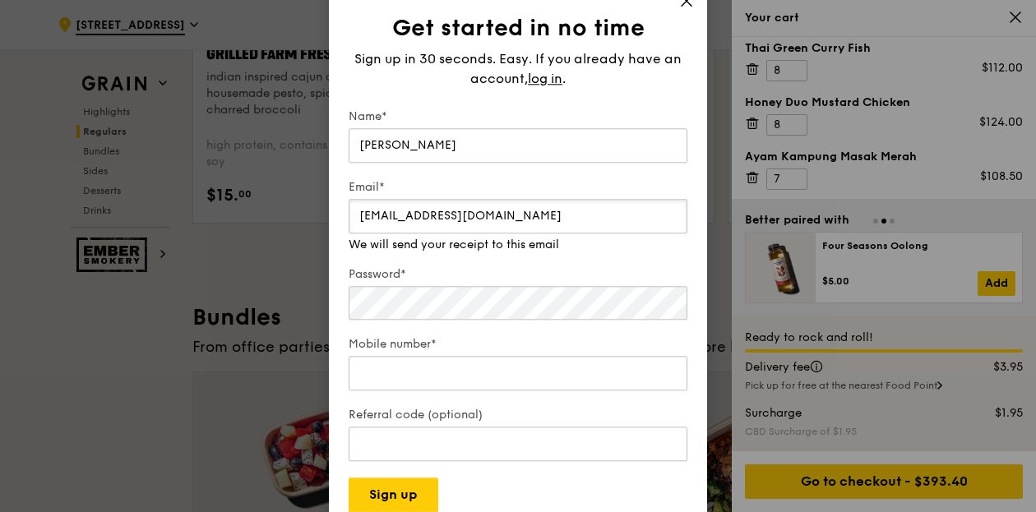
type input "[EMAIL_ADDRESS][DOMAIN_NAME]"
click at [447, 303] on div "Password*" at bounding box center [518, 294] width 339 height 57
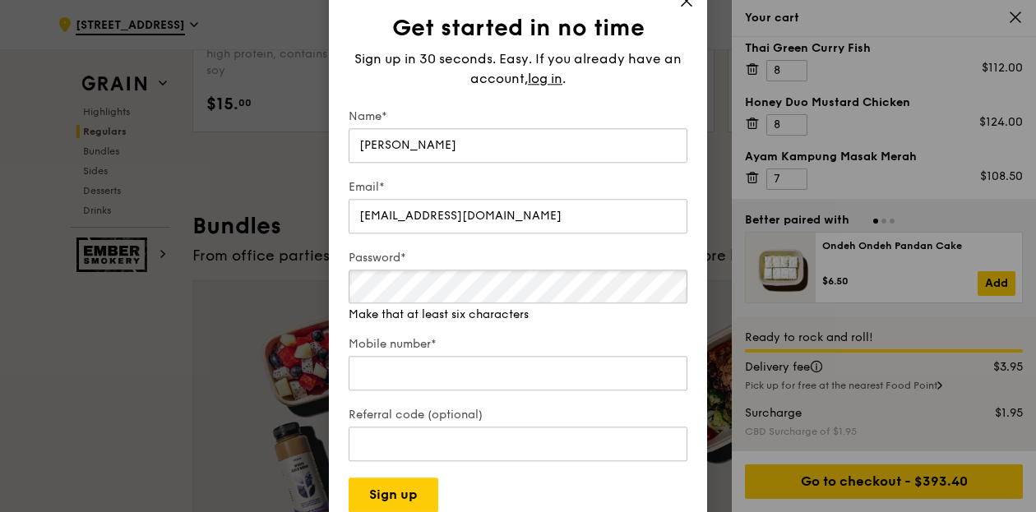
scroll to position [2204, 0]
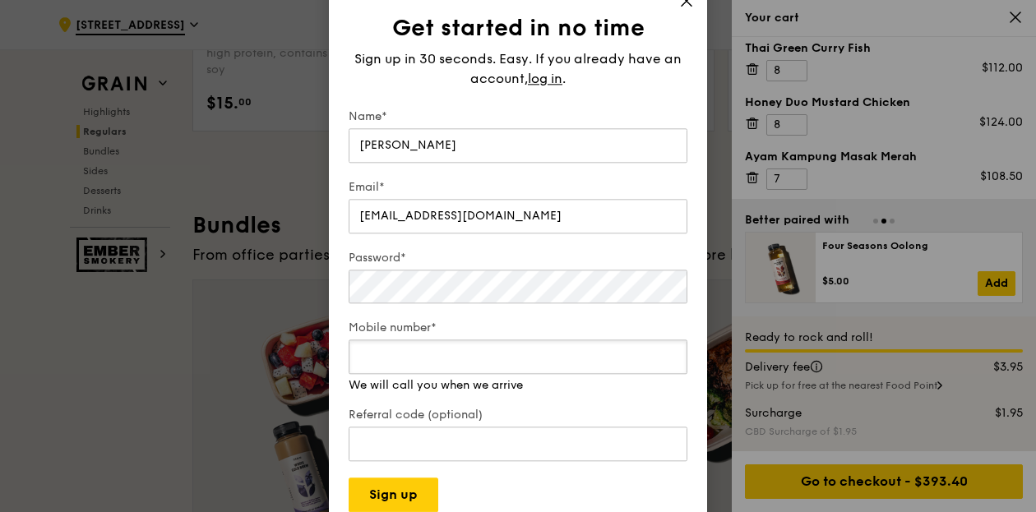
click at [464, 375] on div "Mobile number* We will call you when we arrive" at bounding box center [518, 357] width 339 height 74
type input "96881816"
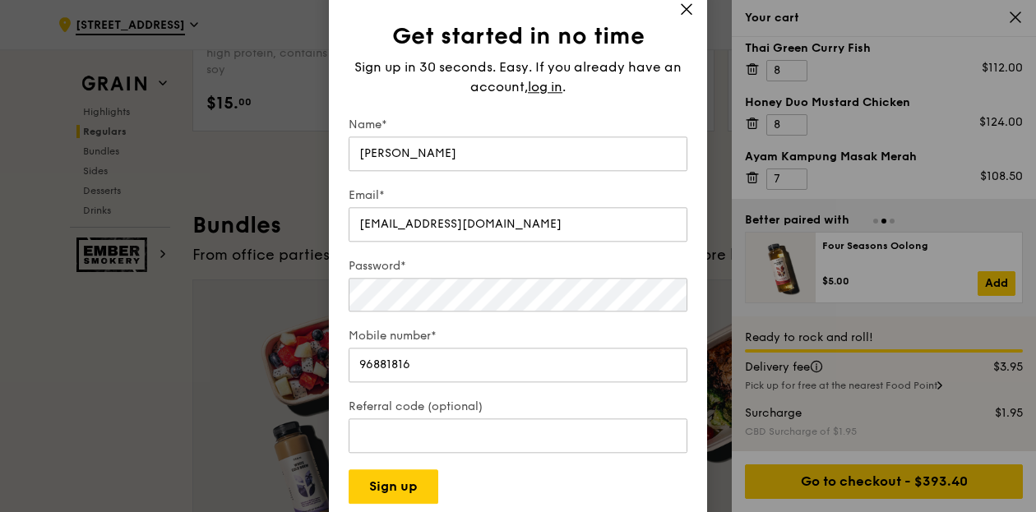
click at [563, 307] on form "Name* YiRen Chung Email* yiren@vigne.com.sg Password* Mobile number* 96881816 R…" at bounding box center [518, 310] width 339 height 387
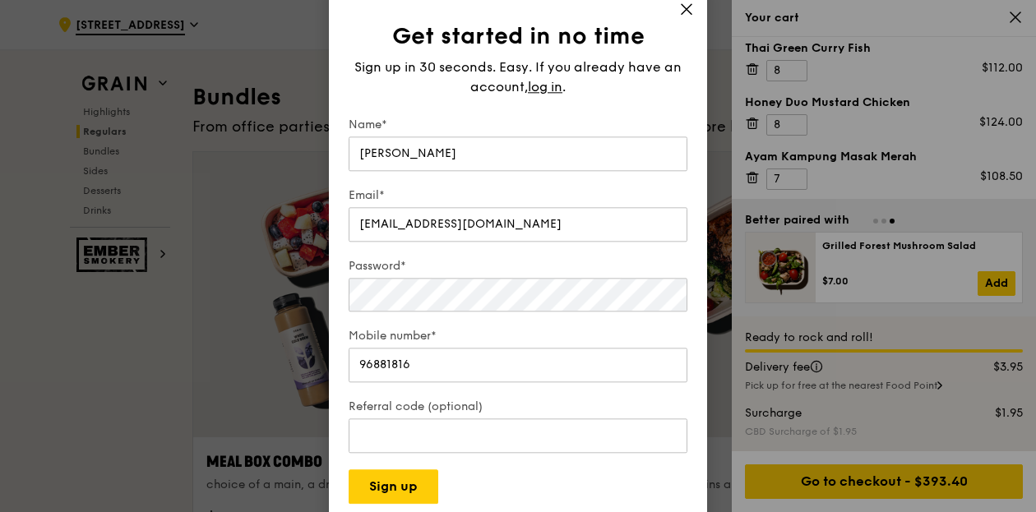
scroll to position [2334, 0]
click at [380, 488] on button "Sign up" at bounding box center [394, 486] width 90 height 35
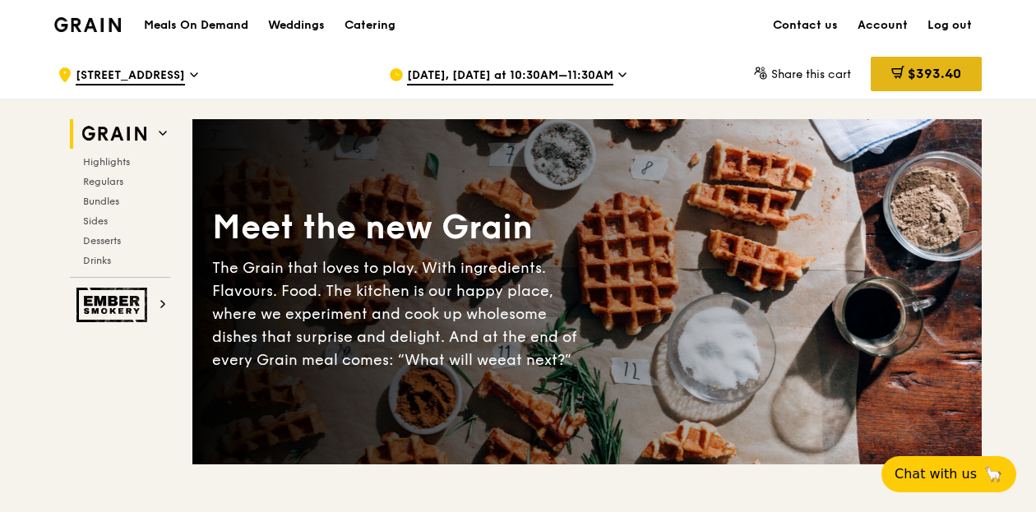
click at [926, 66] on span "$393.40" at bounding box center [934, 74] width 53 height 16
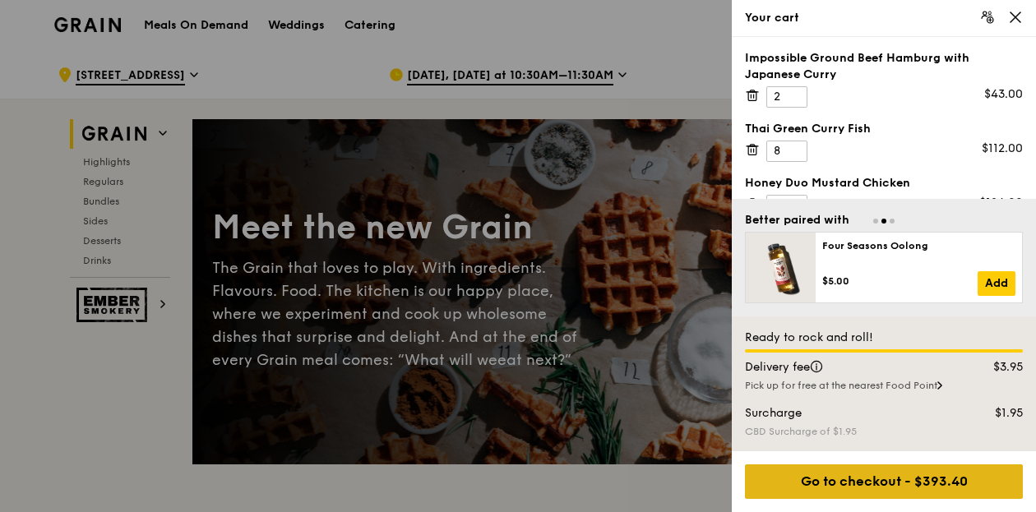
click at [881, 480] on div "Go to checkout - $393.40" at bounding box center [884, 481] width 278 height 35
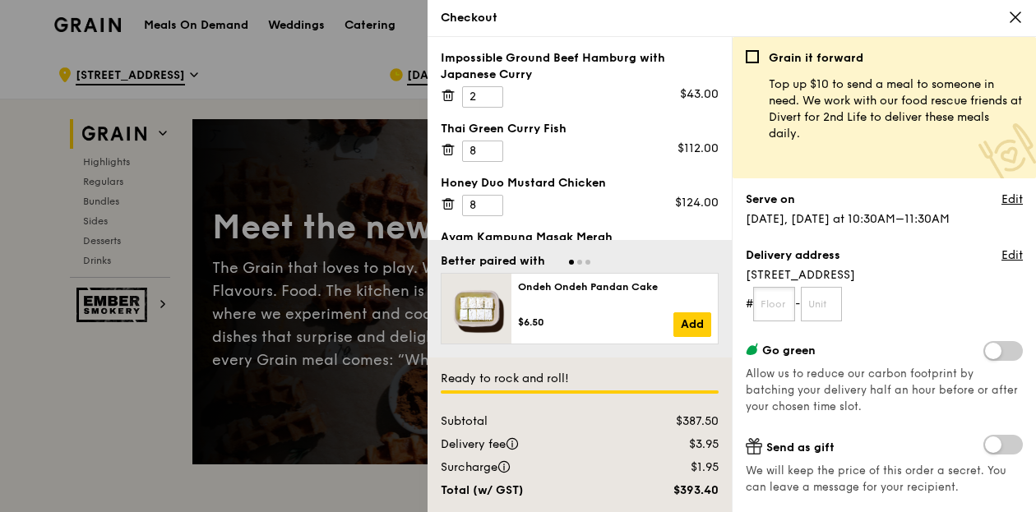
click at [787, 308] on input "text" at bounding box center [774, 304] width 42 height 35
type input "03"
click at [842, 293] on input "text" at bounding box center [822, 304] width 42 height 35
type input "04A"
click at [922, 299] on form "# 03 - 04A" at bounding box center [884, 304] width 277 height 35
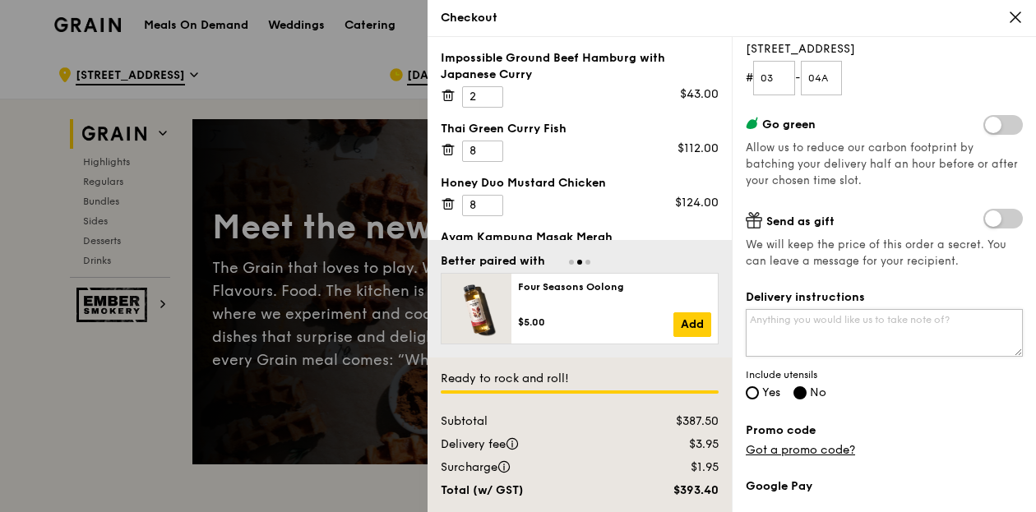
scroll to position [239, 0]
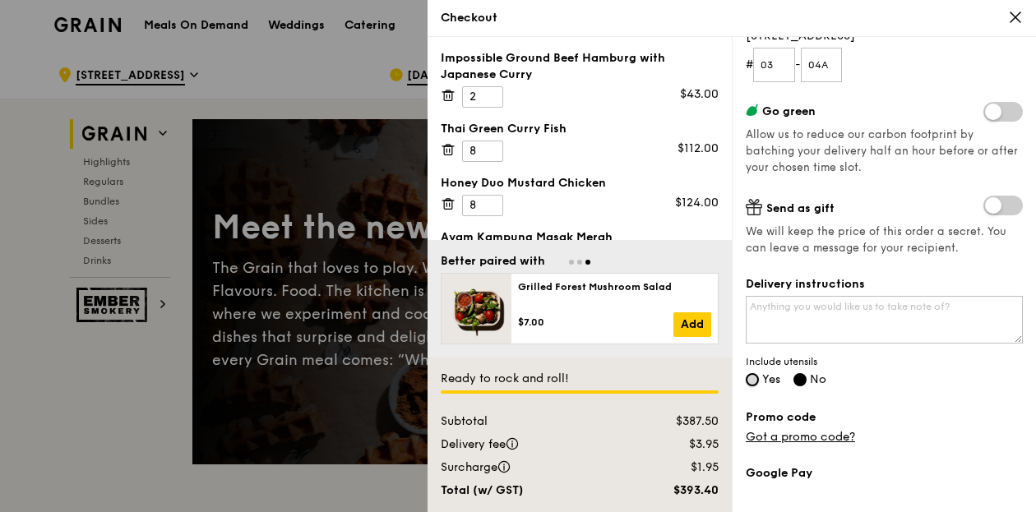
click at [755, 377] on input "Yes" at bounding box center [752, 379] width 13 height 13
radio input "true"
radio input "false"
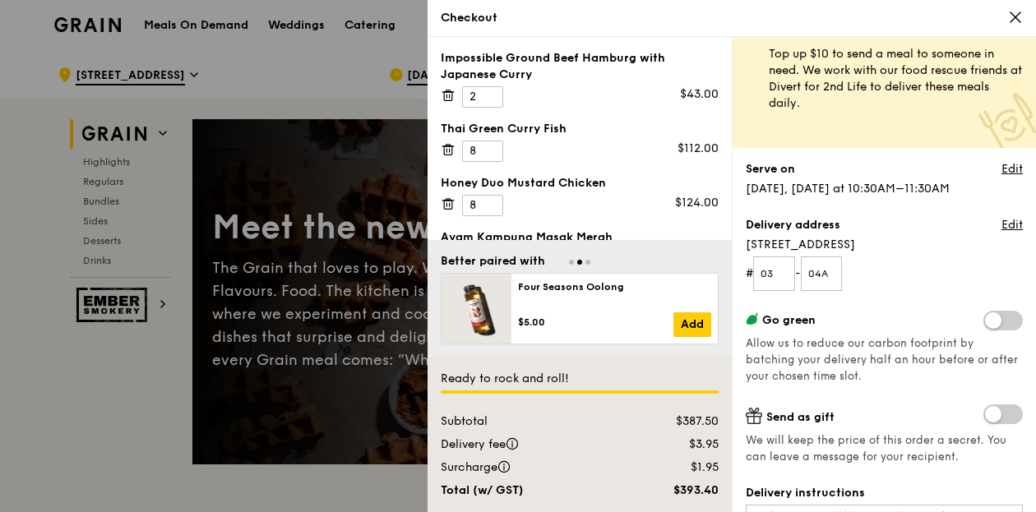
scroll to position [25, 0]
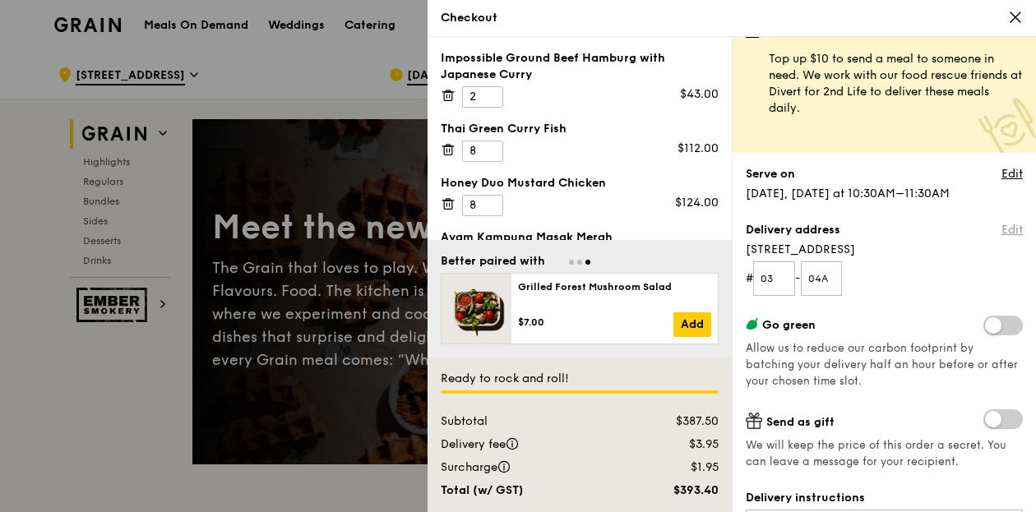
click at [1001, 233] on link "Edit" at bounding box center [1011, 230] width 21 height 16
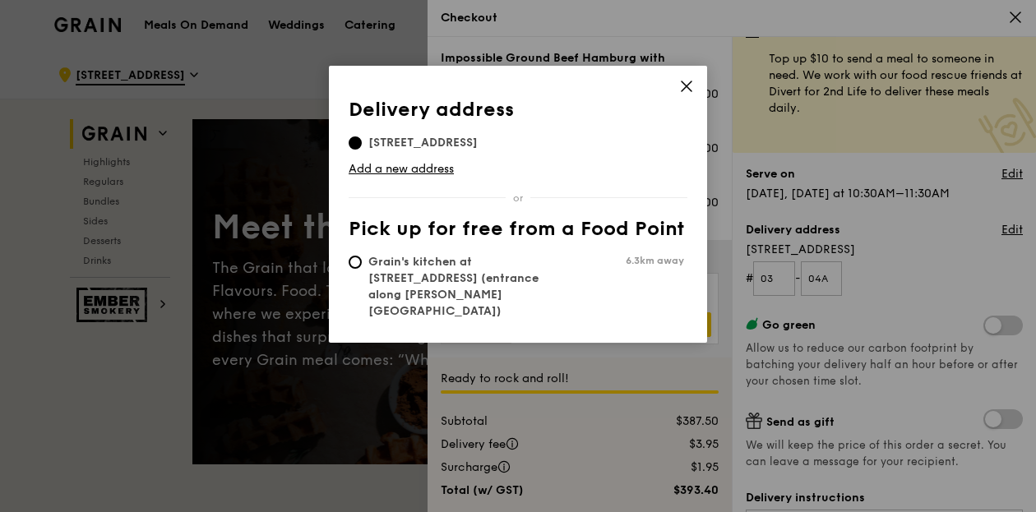
click at [686, 85] on icon at bounding box center [686, 86] width 10 height 10
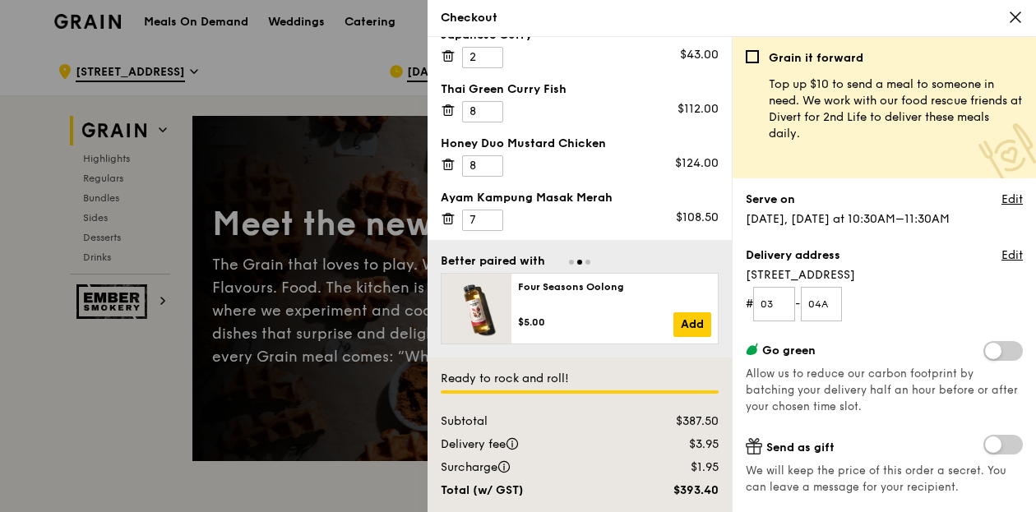
scroll to position [7, 0]
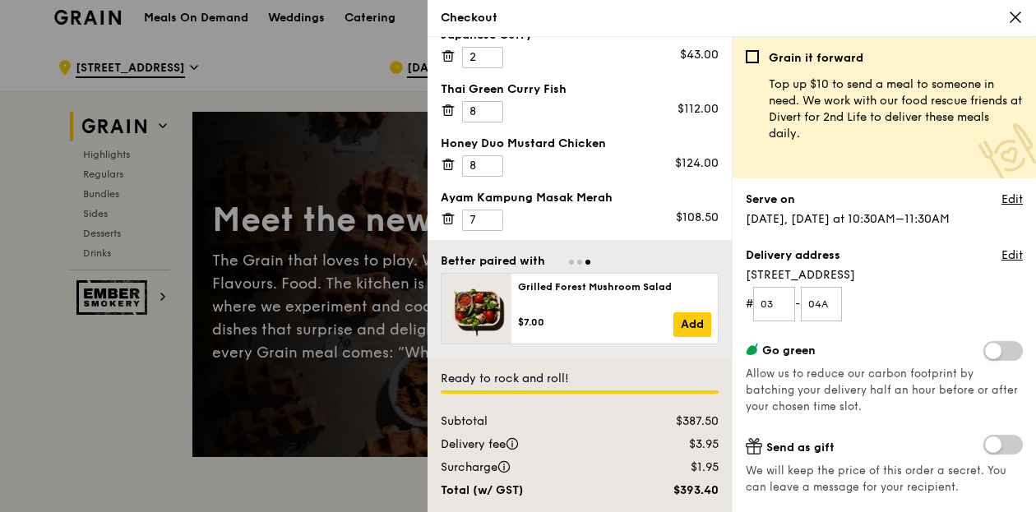
click at [313, 62] on div at bounding box center [518, 256] width 1036 height 512
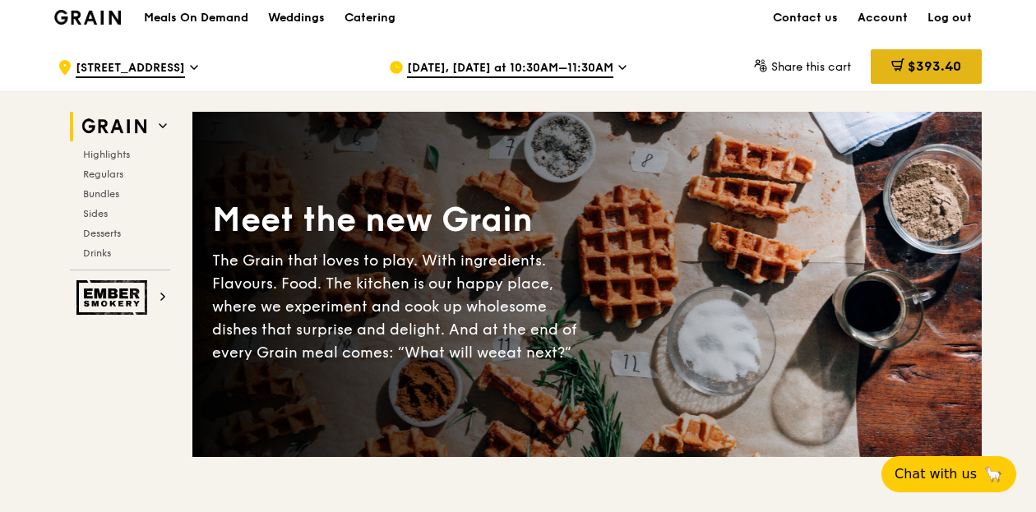
click at [923, 60] on span "$393.40" at bounding box center [934, 66] width 53 height 16
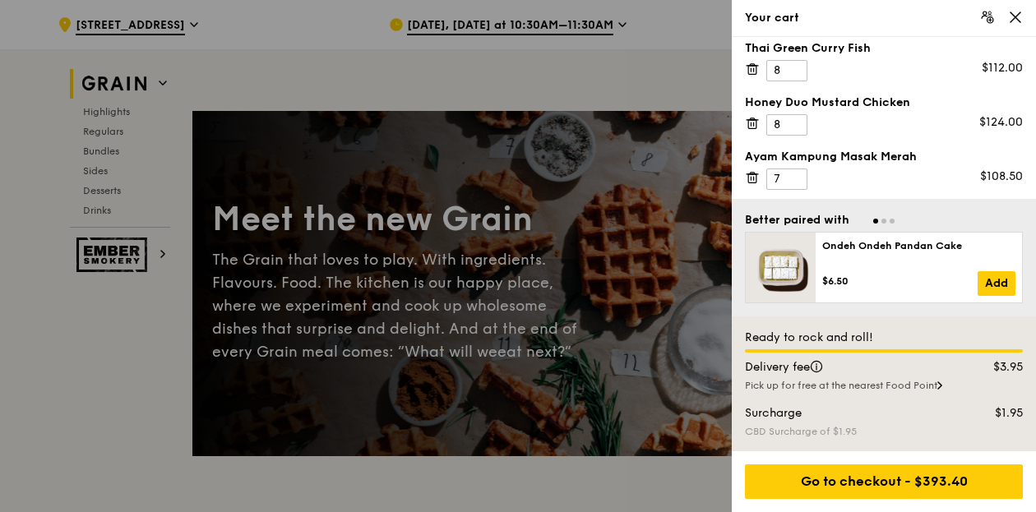
scroll to position [191, 0]
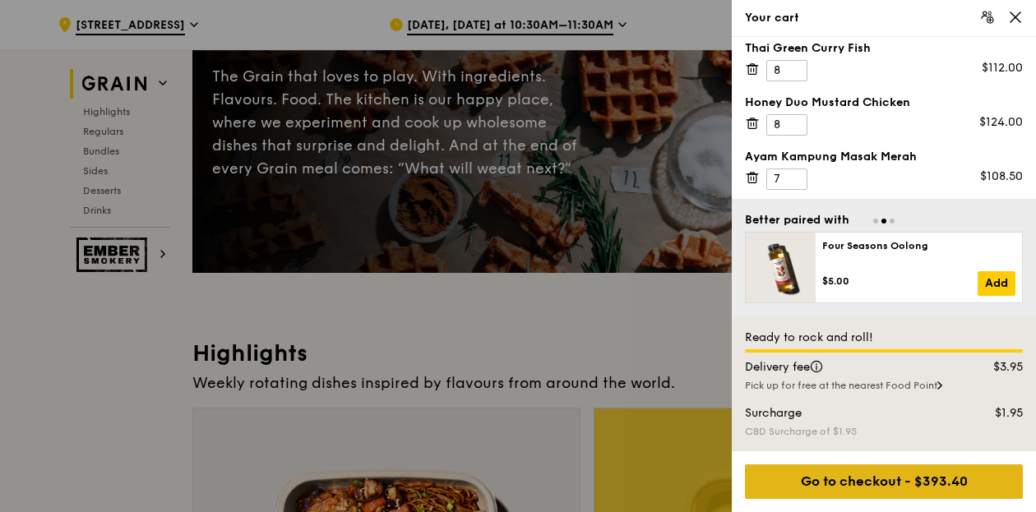
click at [924, 484] on div "Go to checkout - $393.40" at bounding box center [884, 481] width 278 height 35
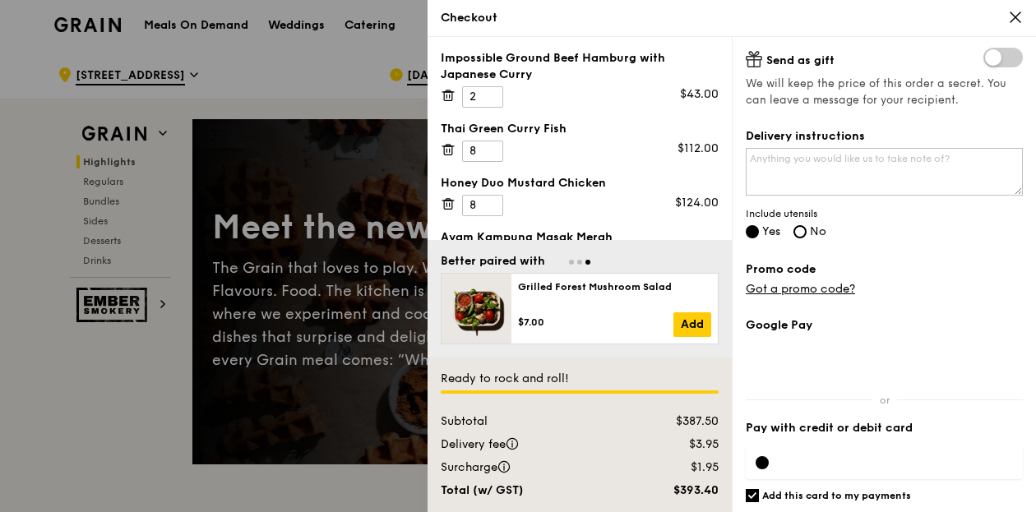
scroll to position [432, 0]
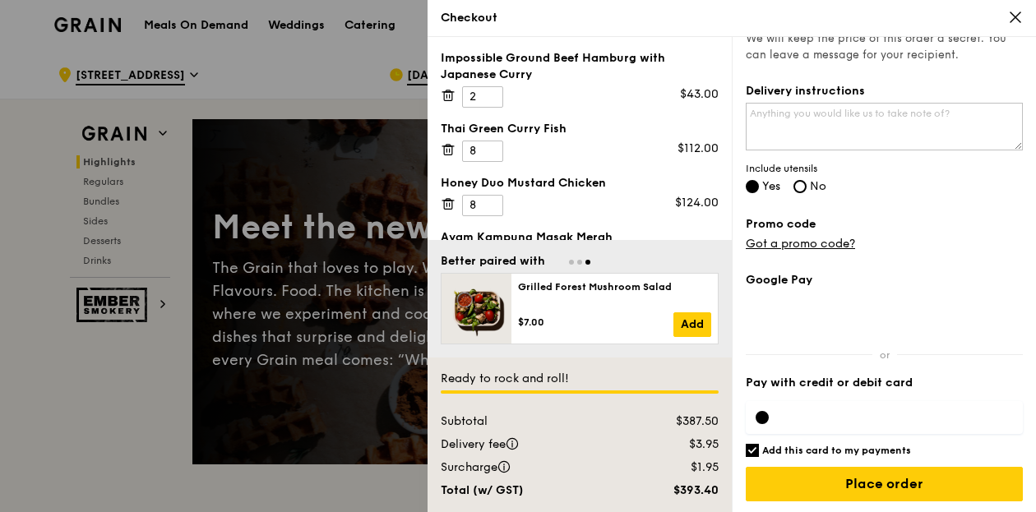
click at [1009, 16] on icon at bounding box center [1015, 17] width 15 height 15
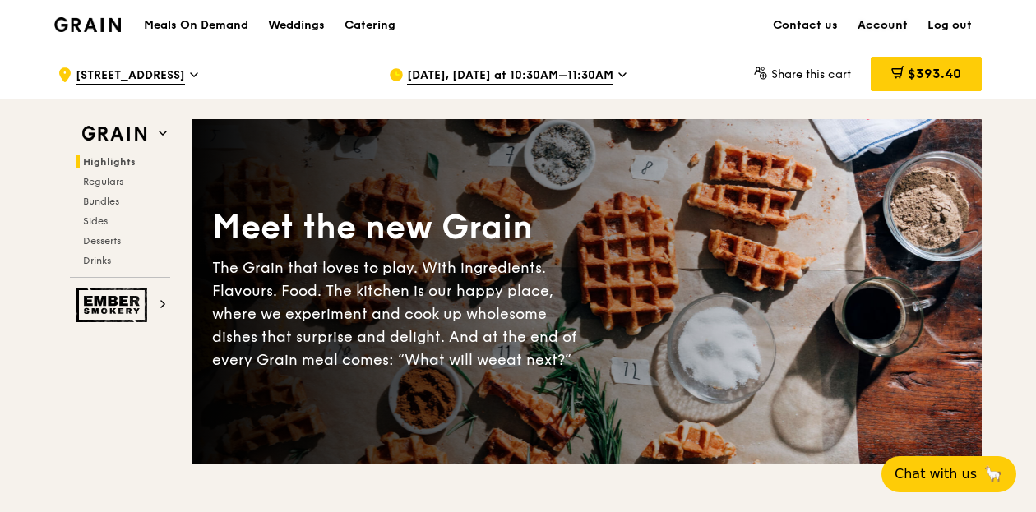
click at [883, 28] on link "Account" at bounding box center [883, 25] width 70 height 49
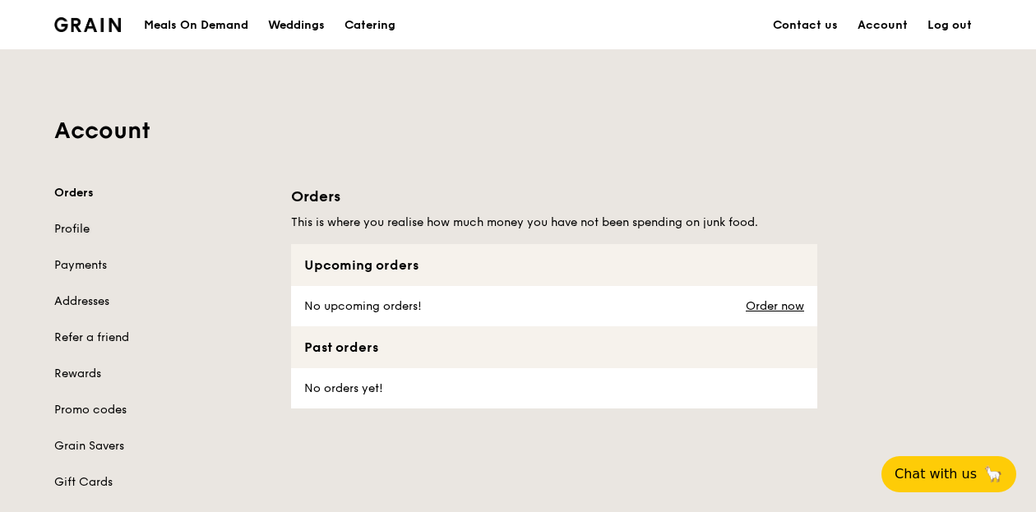
click at [79, 233] on link "Profile" at bounding box center [162, 229] width 217 height 16
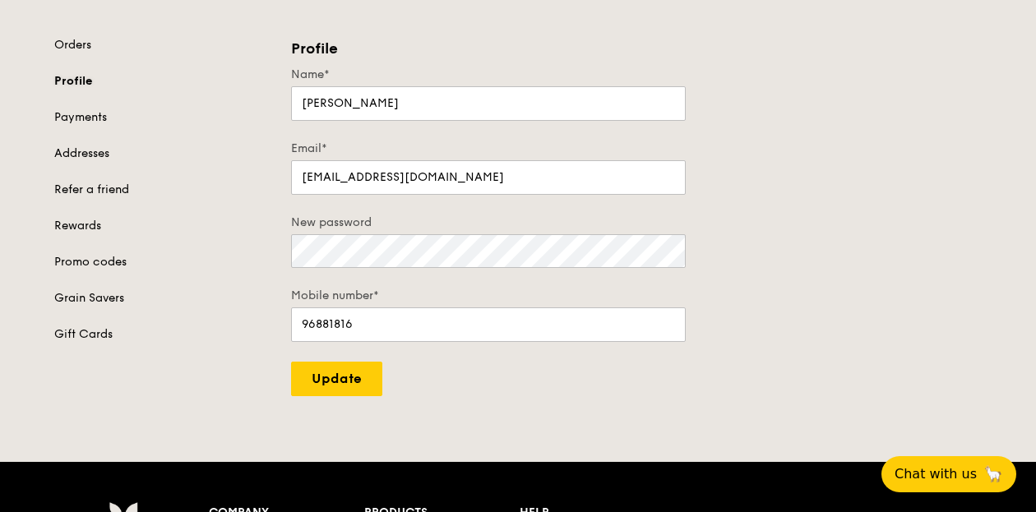
scroll to position [136, 0]
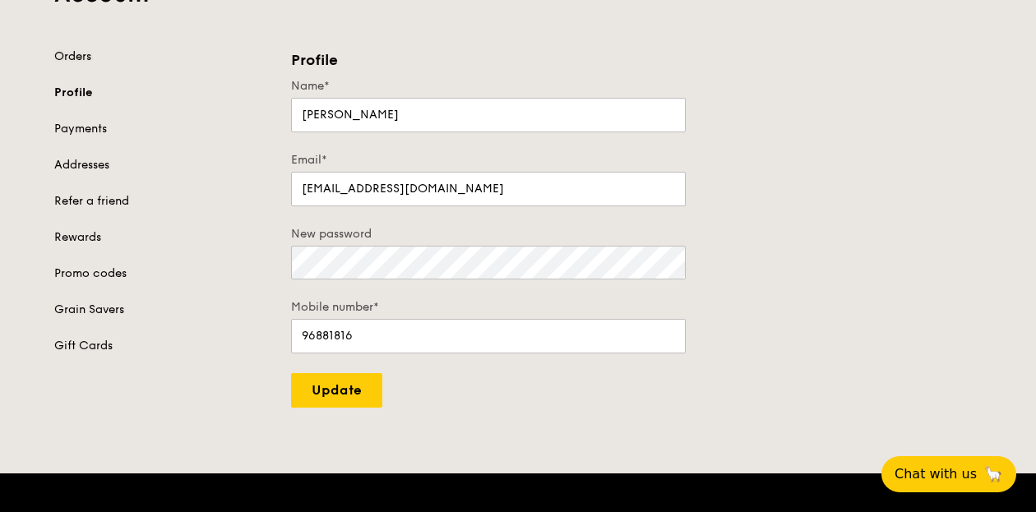
click at [74, 52] on link "Orders" at bounding box center [162, 56] width 217 height 16
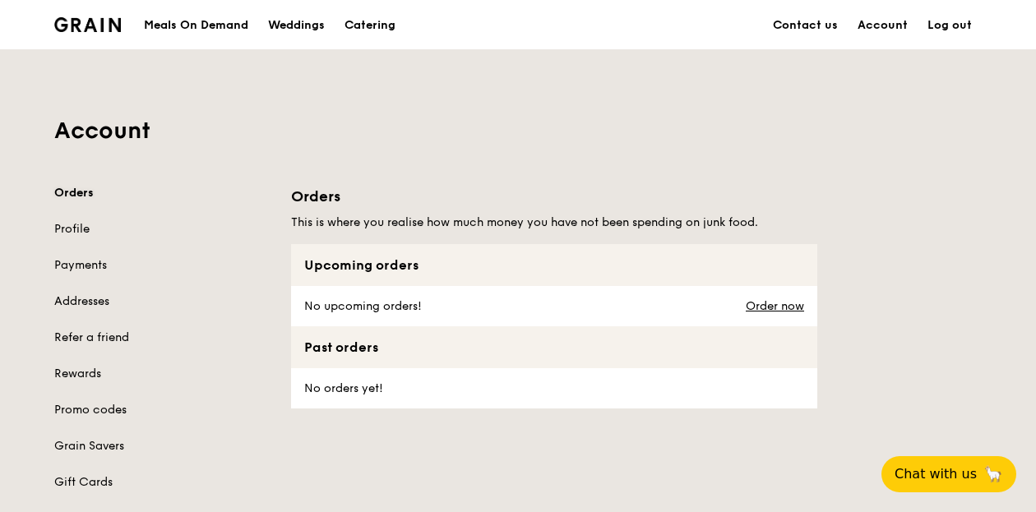
click at [70, 190] on link "Orders" at bounding box center [162, 193] width 217 height 16
click at [786, 302] on link "Order now" at bounding box center [775, 306] width 58 height 13
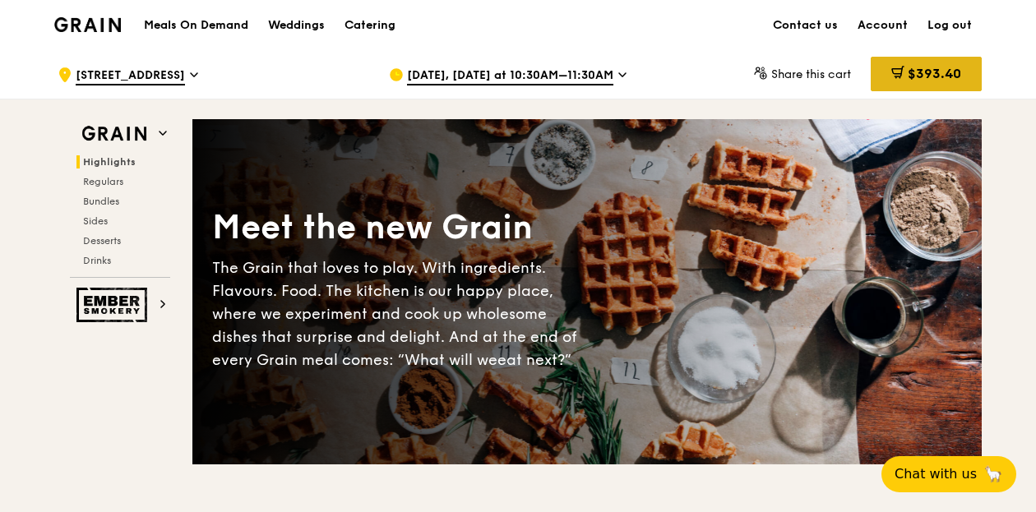
click at [932, 82] on div "$393.40" at bounding box center [926, 74] width 111 height 35
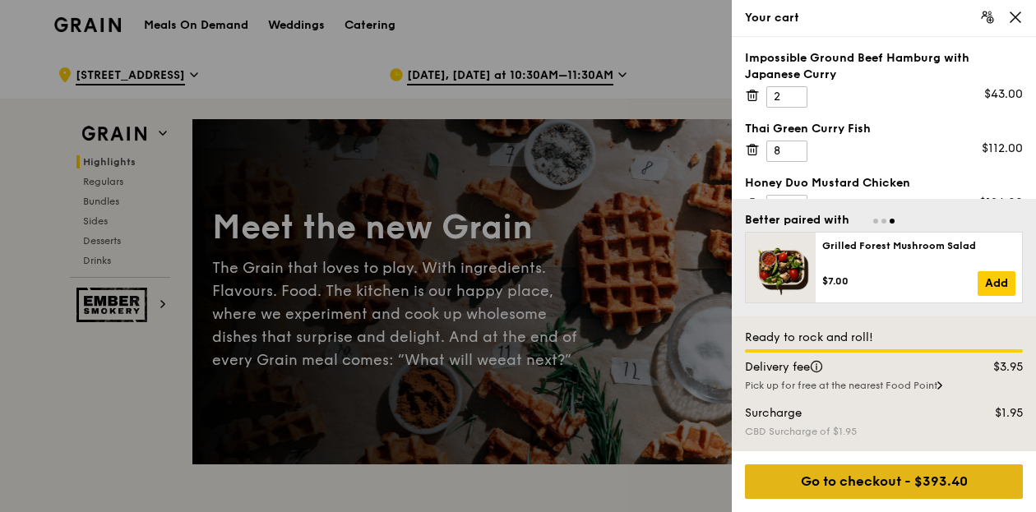
click at [911, 478] on div "Go to checkout - $393.40" at bounding box center [884, 481] width 278 height 35
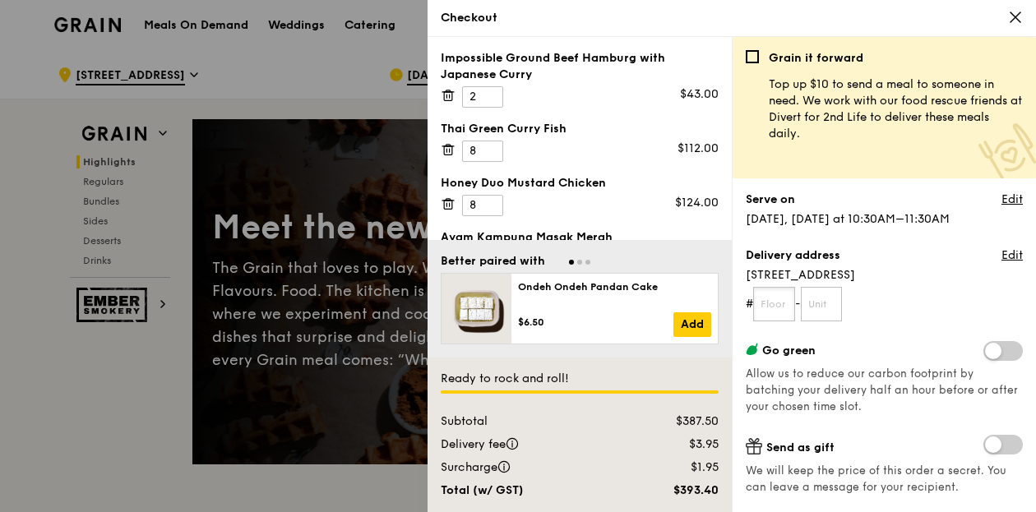
click at [777, 305] on input "text" at bounding box center [774, 304] width 42 height 35
type input "03"
type input "04A"
click at [909, 326] on div "Grain it forward Top up $10 to send a meal to someone in need. We work with our…" at bounding box center [884, 281] width 277 height 462
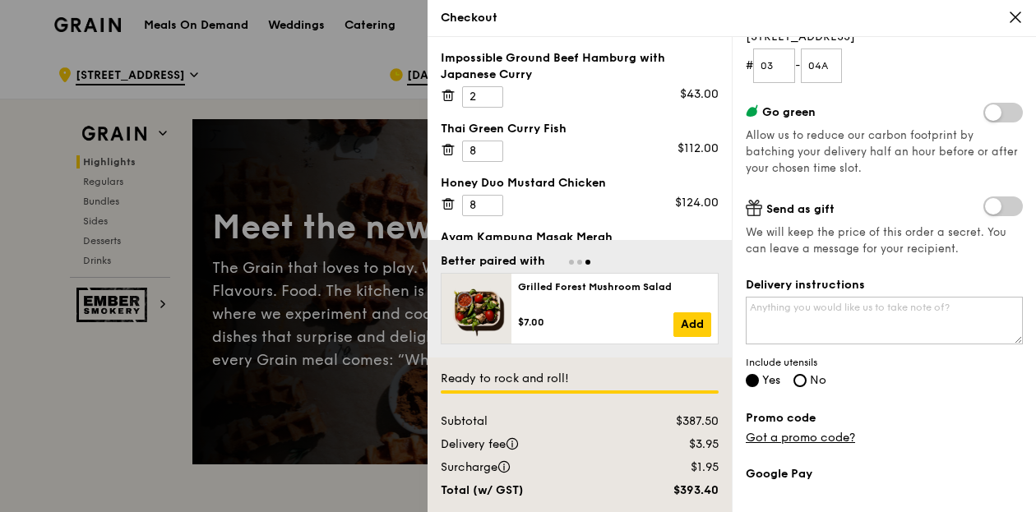
scroll to position [302, 0]
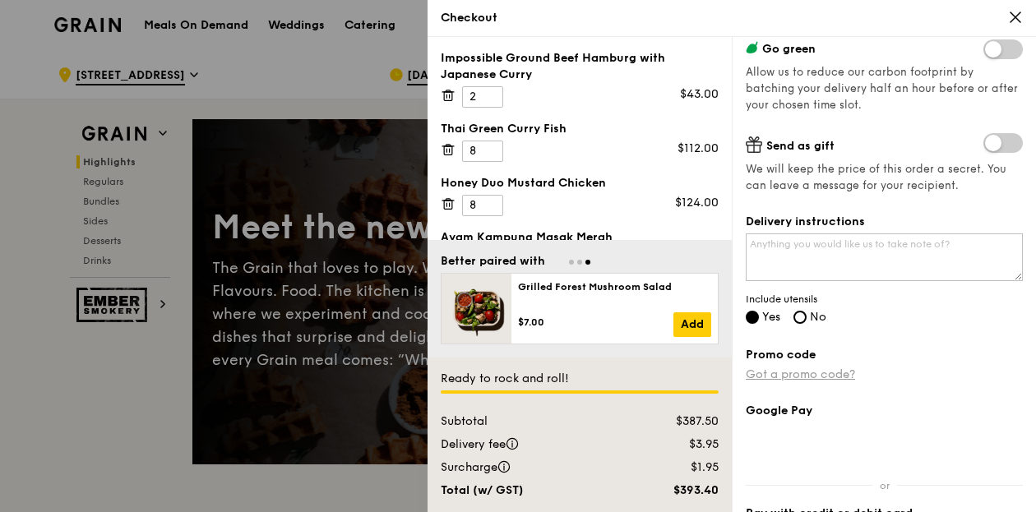
click at [799, 371] on link "Got a promo code?" at bounding box center [800, 374] width 109 height 14
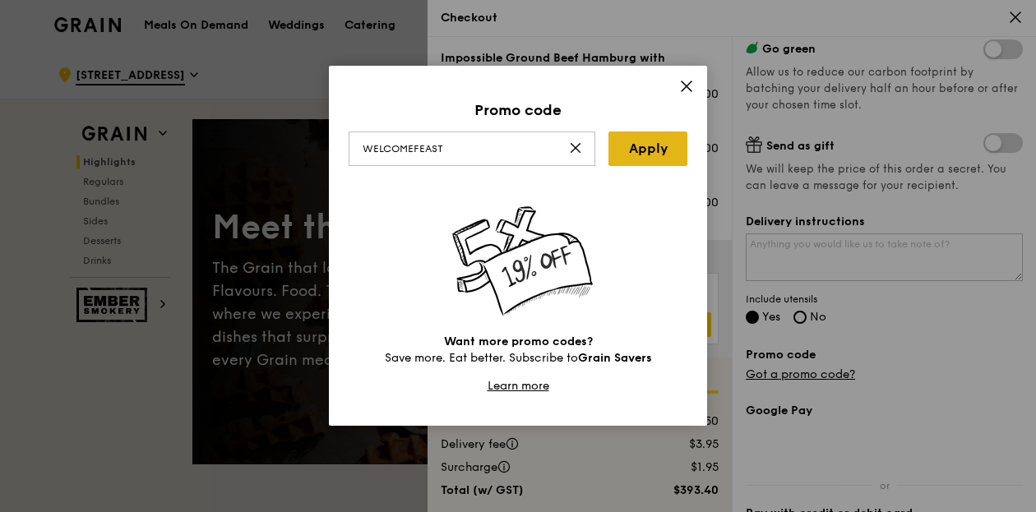
type input "WELCOMEFEAST"
click at [646, 147] on link "Apply" at bounding box center [647, 149] width 79 height 35
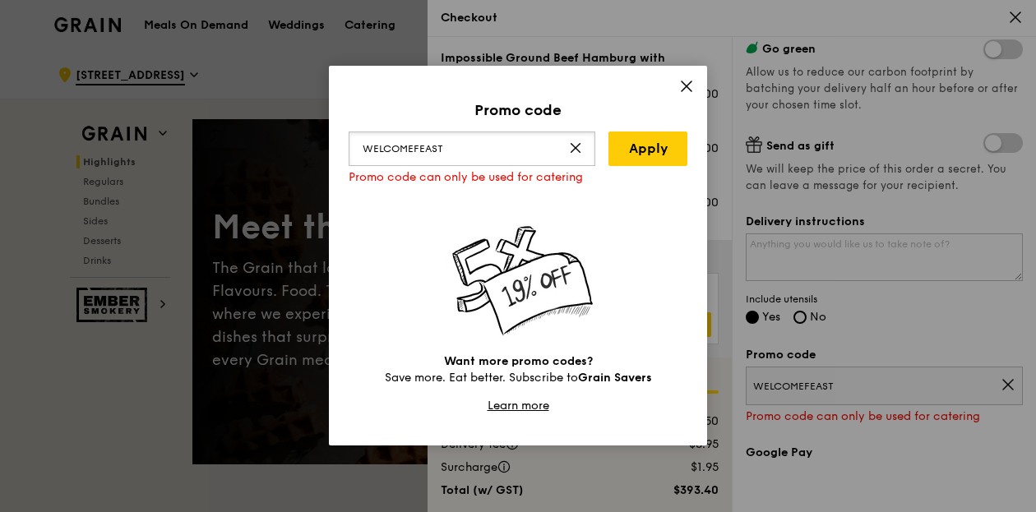
drag, startPoint x: 464, startPoint y: 152, endPoint x: 259, endPoint y: 169, distance: 206.2
click at [259, 169] on div "Promo code WELCOMEFEAST Apply Promo code can only be used for catering Want mor…" at bounding box center [518, 256] width 1036 height 512
click at [574, 147] on icon at bounding box center [575, 147] width 13 height 13
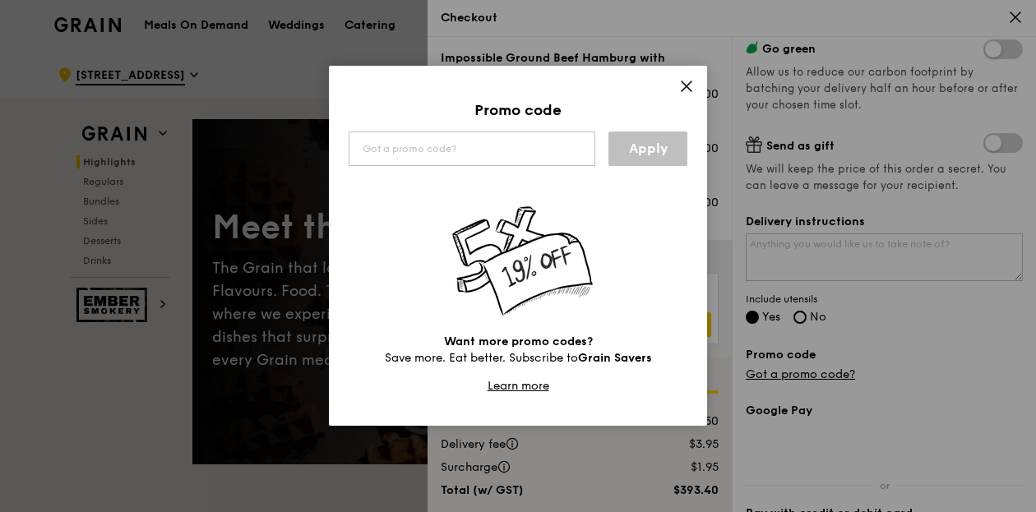
click at [685, 85] on icon at bounding box center [686, 86] width 10 height 10
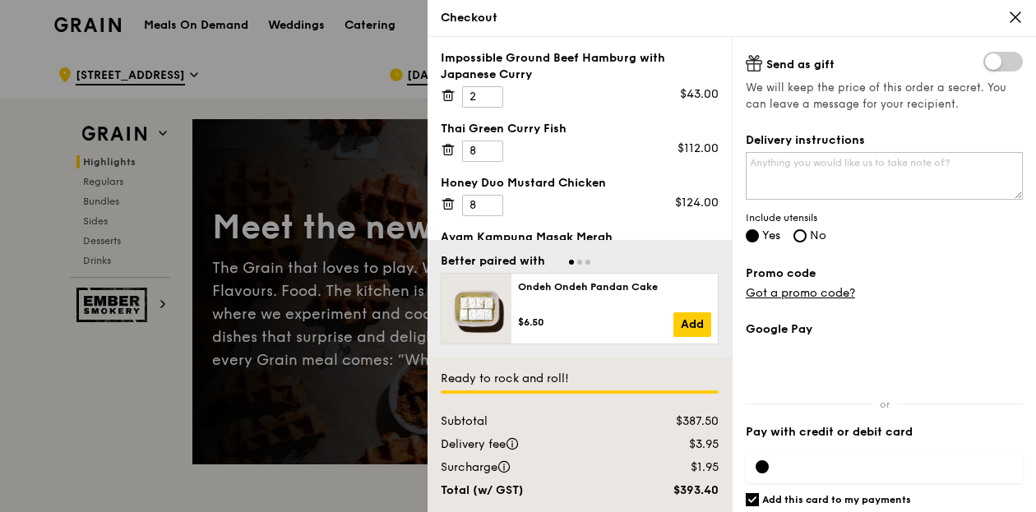
scroll to position [394, 0]
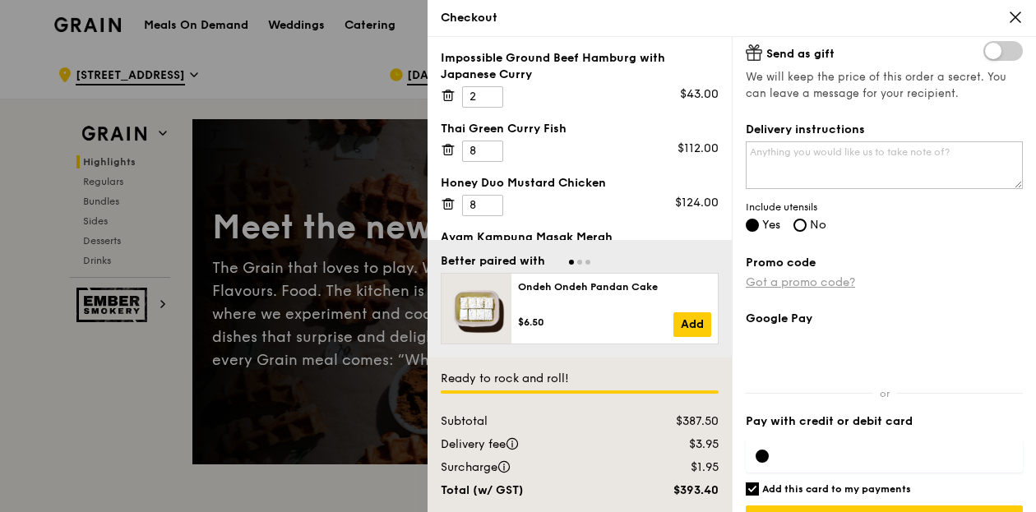
click at [829, 280] on link "Got a promo code?" at bounding box center [800, 282] width 109 height 14
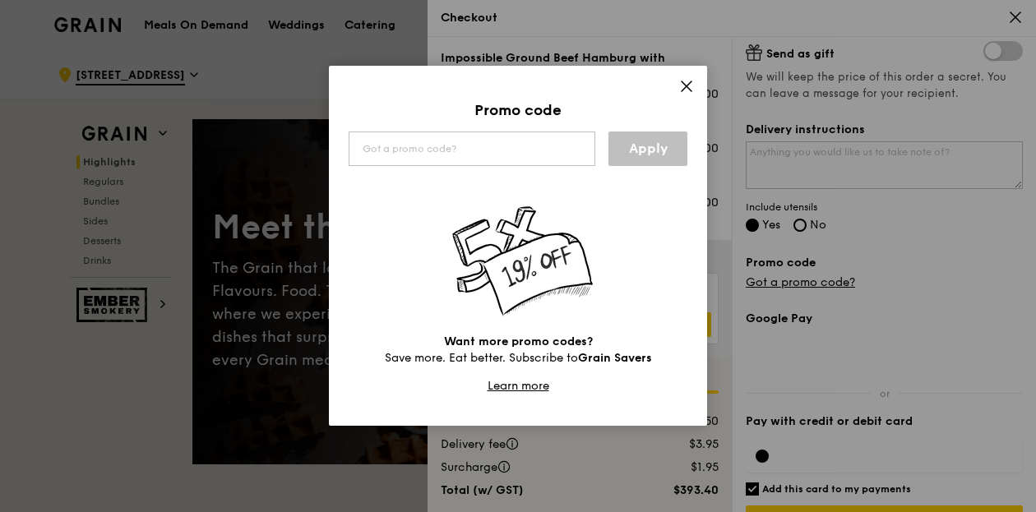
click at [688, 88] on icon at bounding box center [686, 86] width 10 height 10
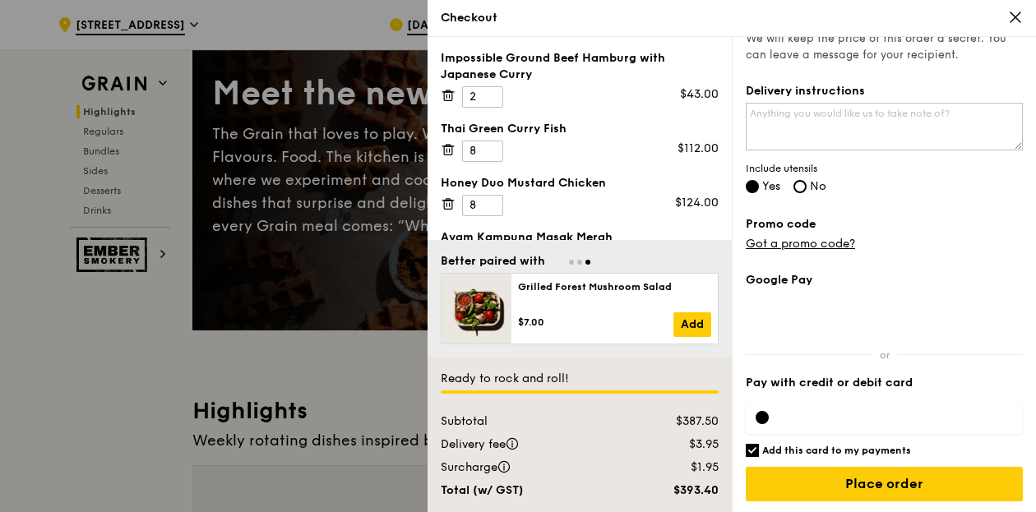
scroll to position [0, 0]
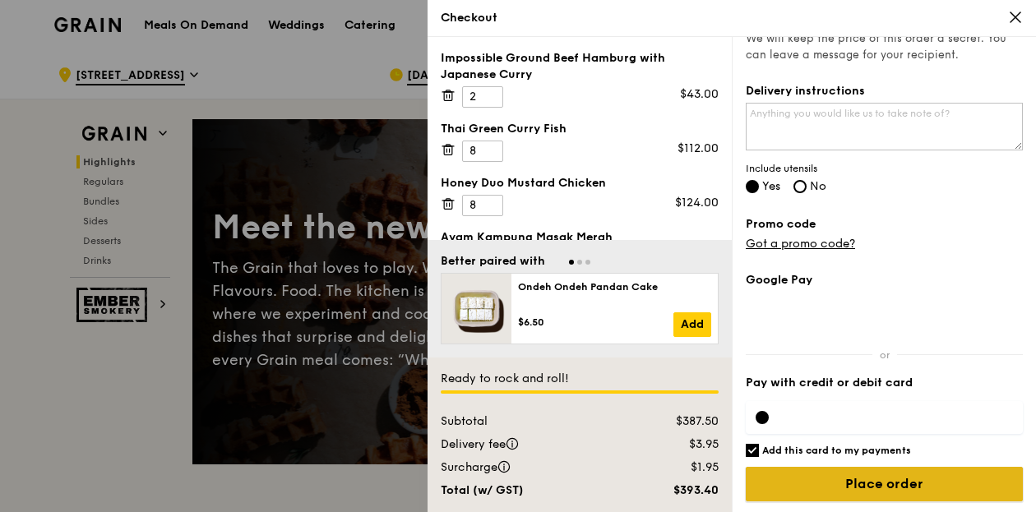
click at [886, 484] on input "Place order" at bounding box center [884, 484] width 277 height 35
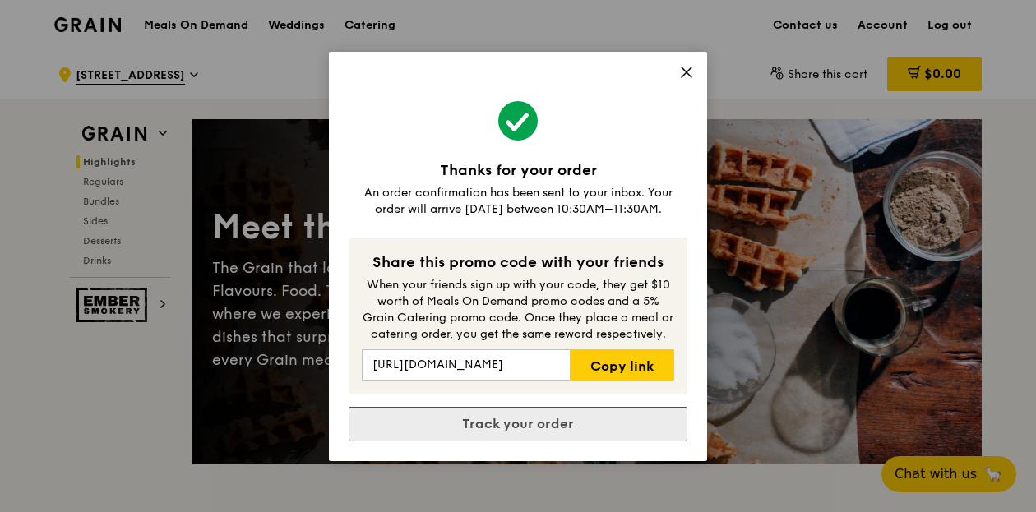
click at [528, 427] on link "Track your order" at bounding box center [518, 424] width 339 height 35
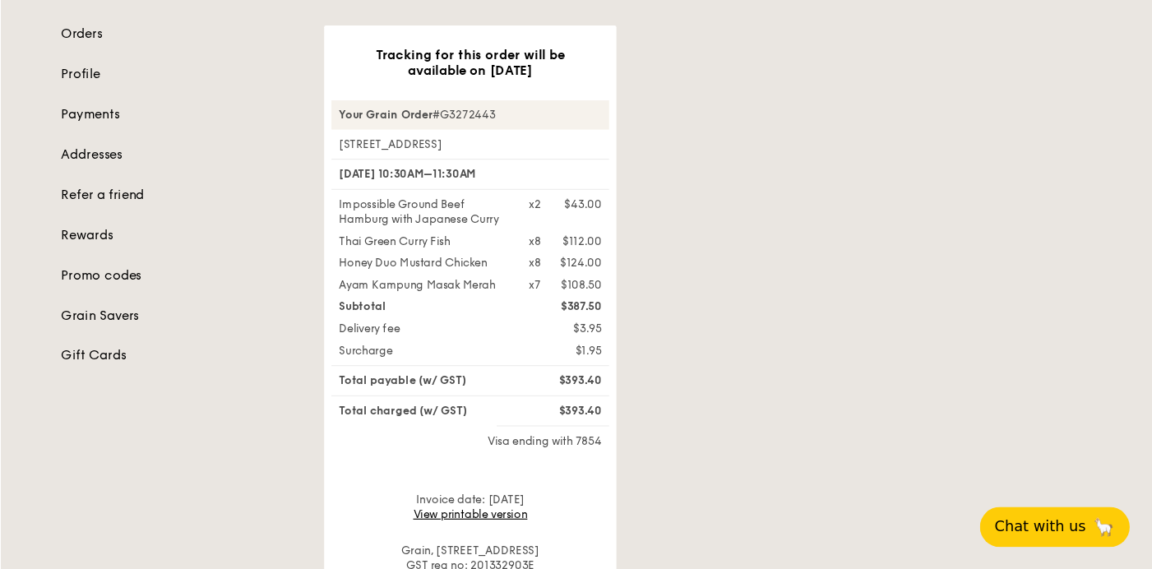
scroll to position [162, 0]
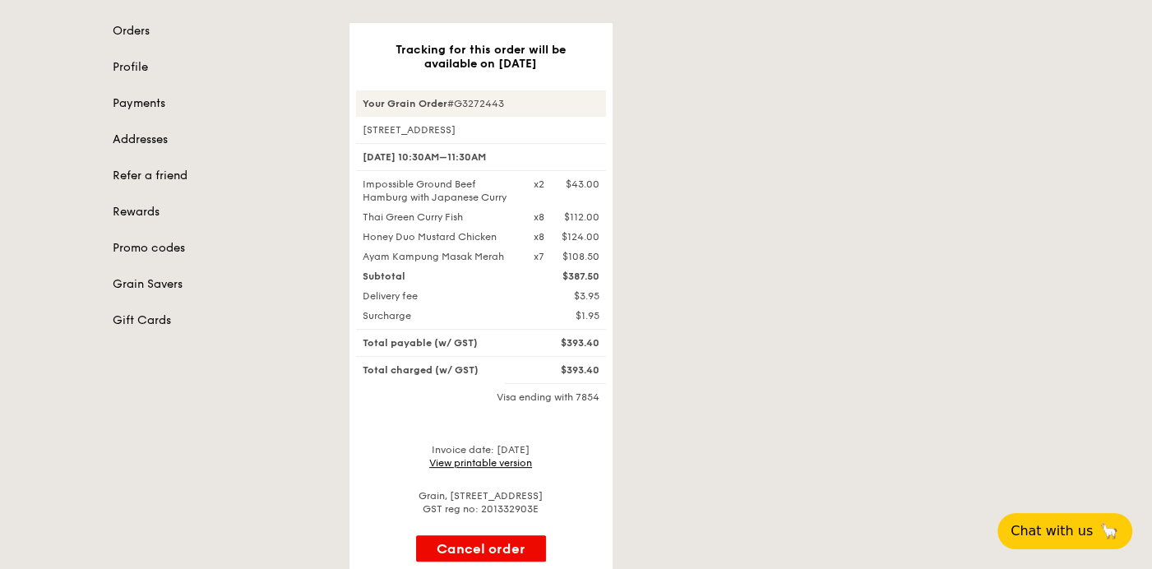
drag, startPoint x: 1030, startPoint y: 19, endPoint x: 770, endPoint y: 189, distance: 310.5
click at [770, 189] on div "Tracking for this order will be available on [DATE] Your Grain Order #G3272443 …" at bounding box center [694, 302] width 710 height 558
click at [487, 459] on link "View printable version" at bounding box center [480, 463] width 103 height 12
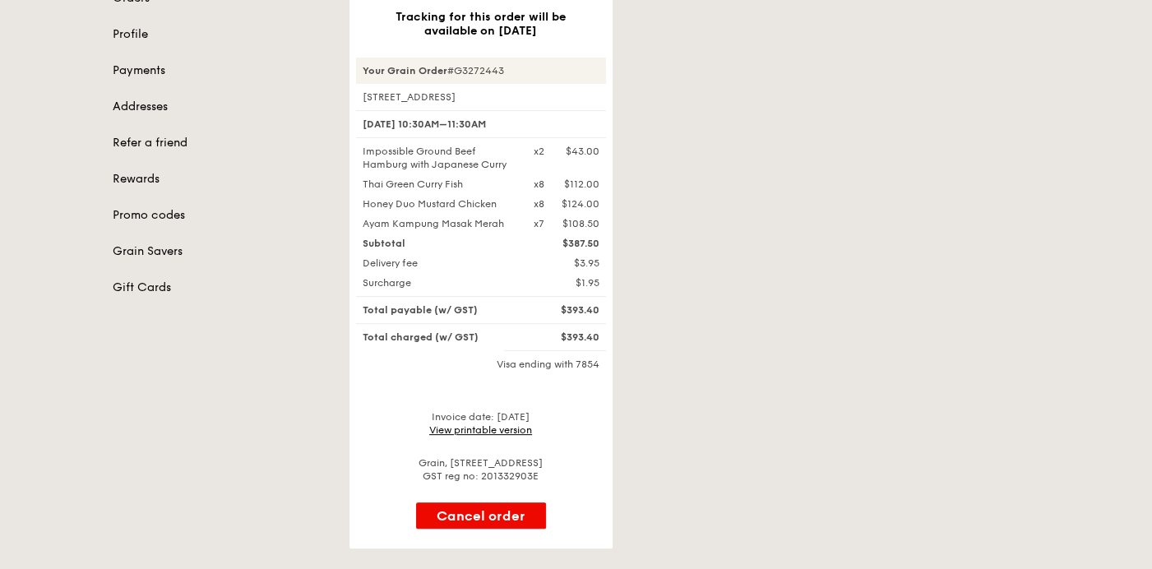
scroll to position [195, 0]
